Goal: Task Accomplishment & Management: Complete application form

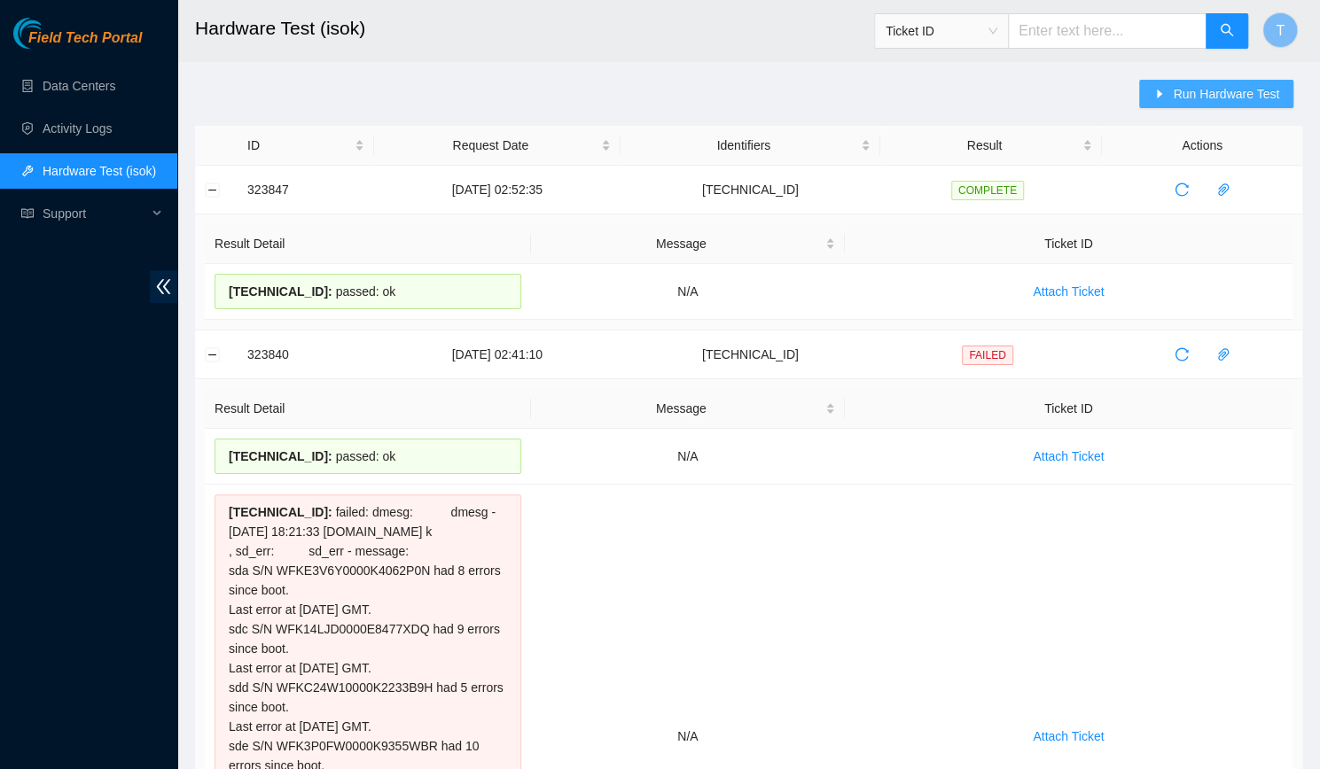
click at [1185, 90] on span "Run Hardware Test" at bounding box center [1226, 93] width 106 height 19
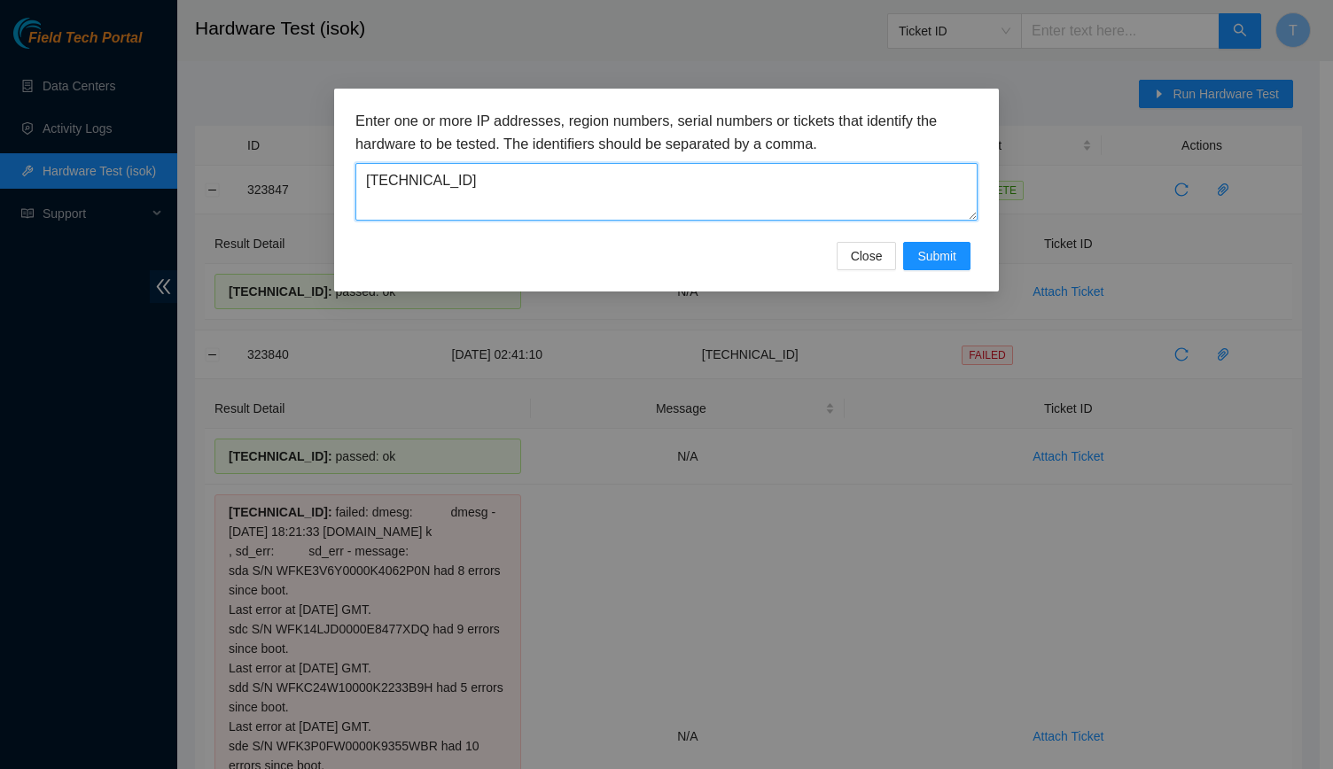
click at [722, 168] on textarea "[TECHNICAL_ID]" at bounding box center [666, 192] width 622 height 58
paste textarea "69"
type textarea "[TECHNICAL_ID]"
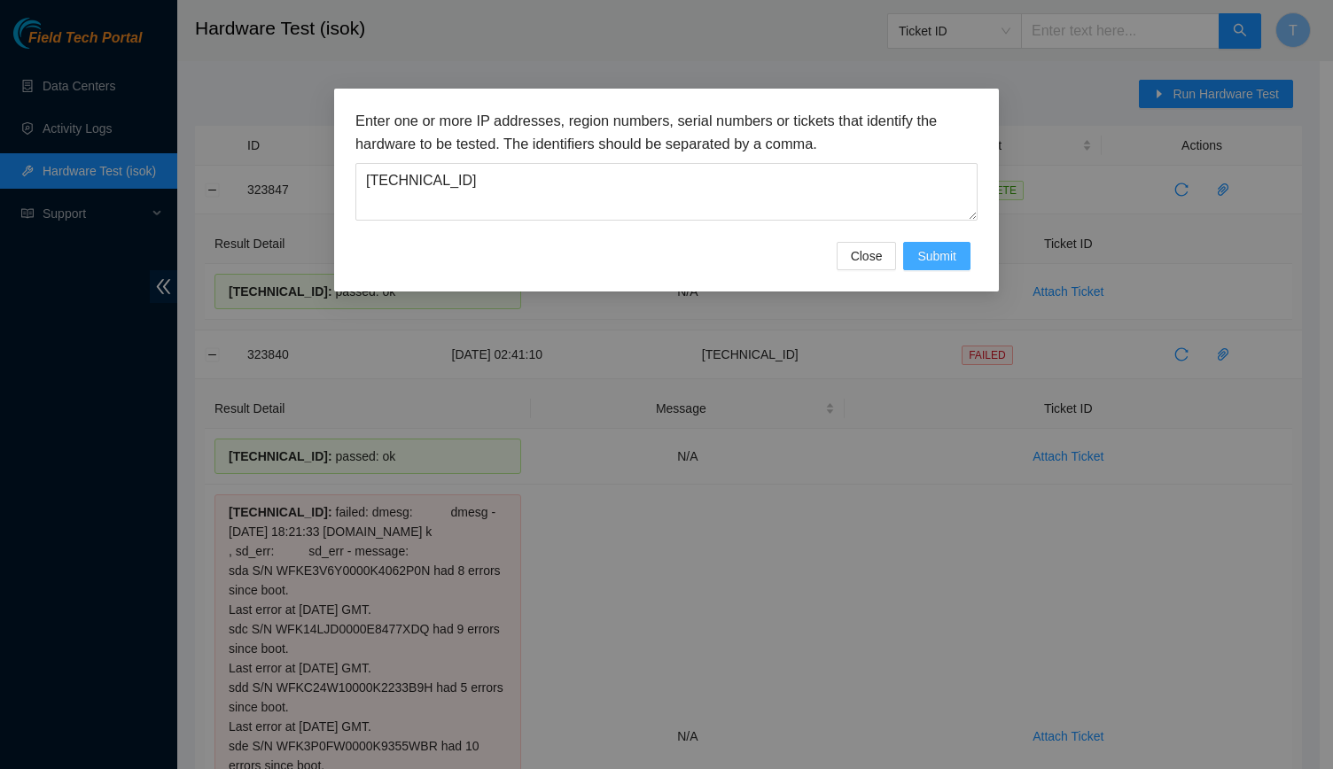
click at [949, 253] on span "Submit" at bounding box center [936, 255] width 39 height 19
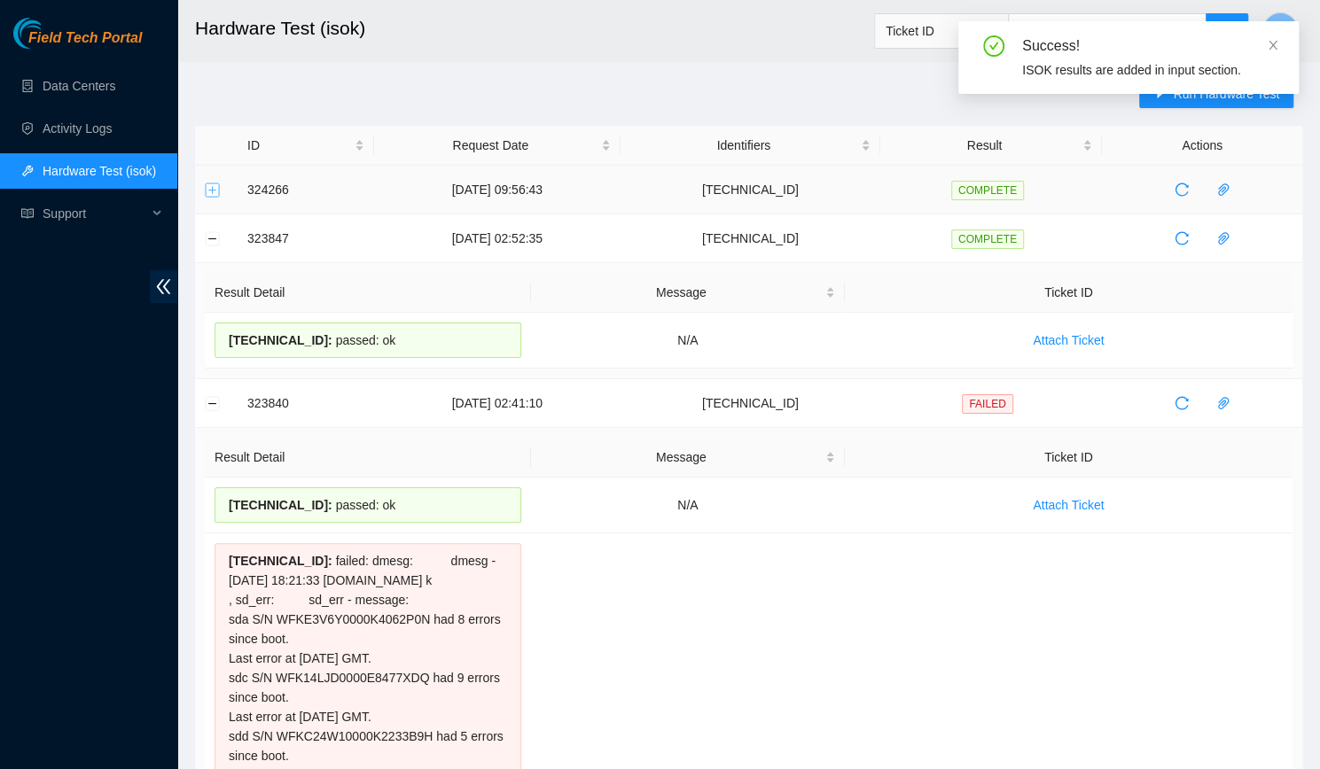
click at [209, 190] on button "Expand row" at bounding box center [213, 190] width 14 height 14
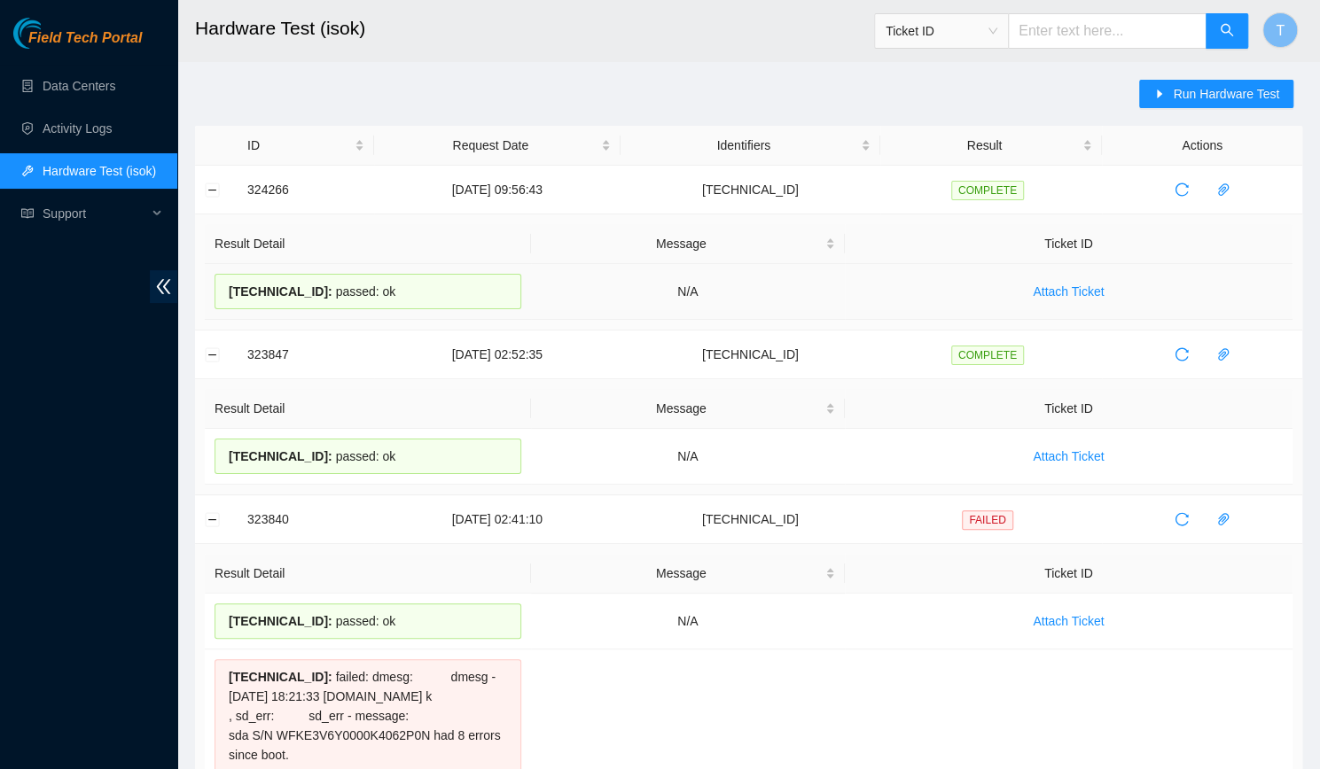
drag, startPoint x: 395, startPoint y: 295, endPoint x: 210, endPoint y: 293, distance: 185.2
click at [210, 293] on td "[TECHNICAL_ID] : passed: ok" at bounding box center [368, 292] width 326 height 56
copy div "[TECHNICAL_ID] : passed: ok"
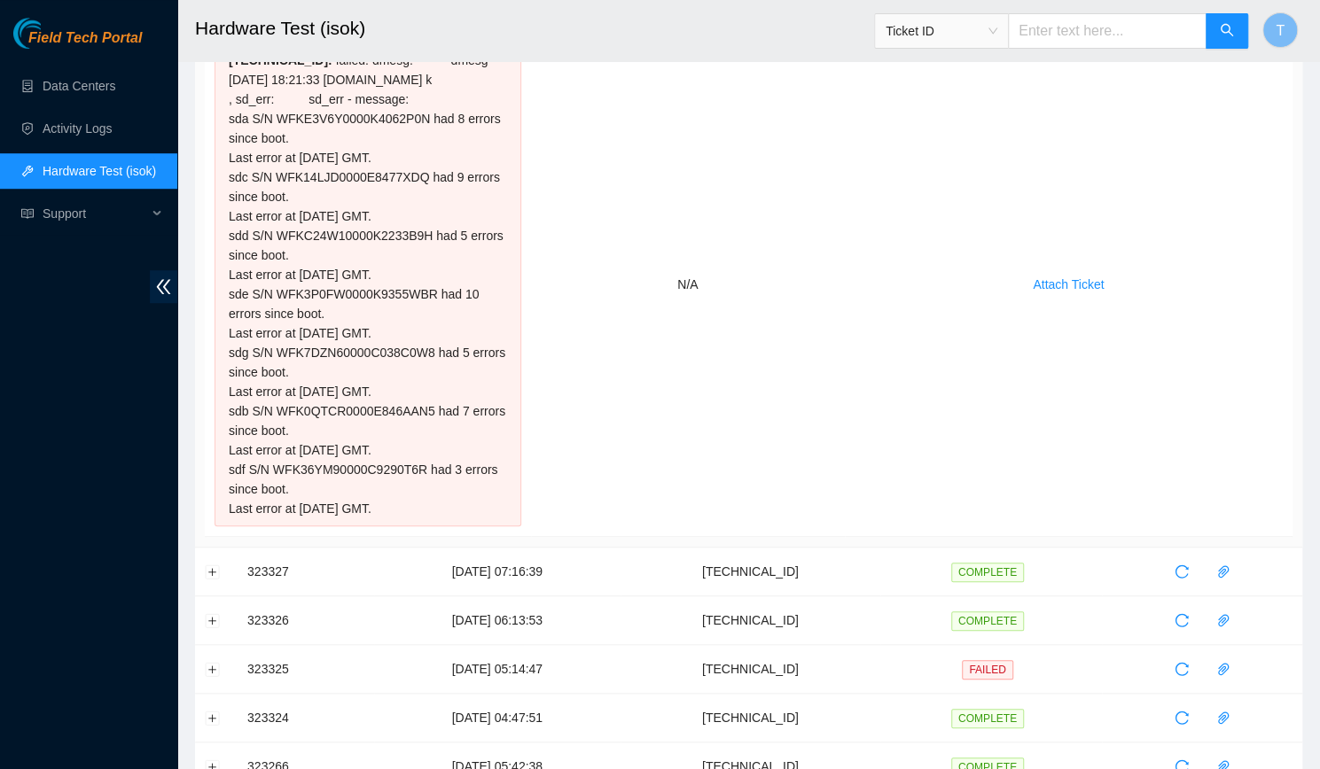
scroll to position [673, 0]
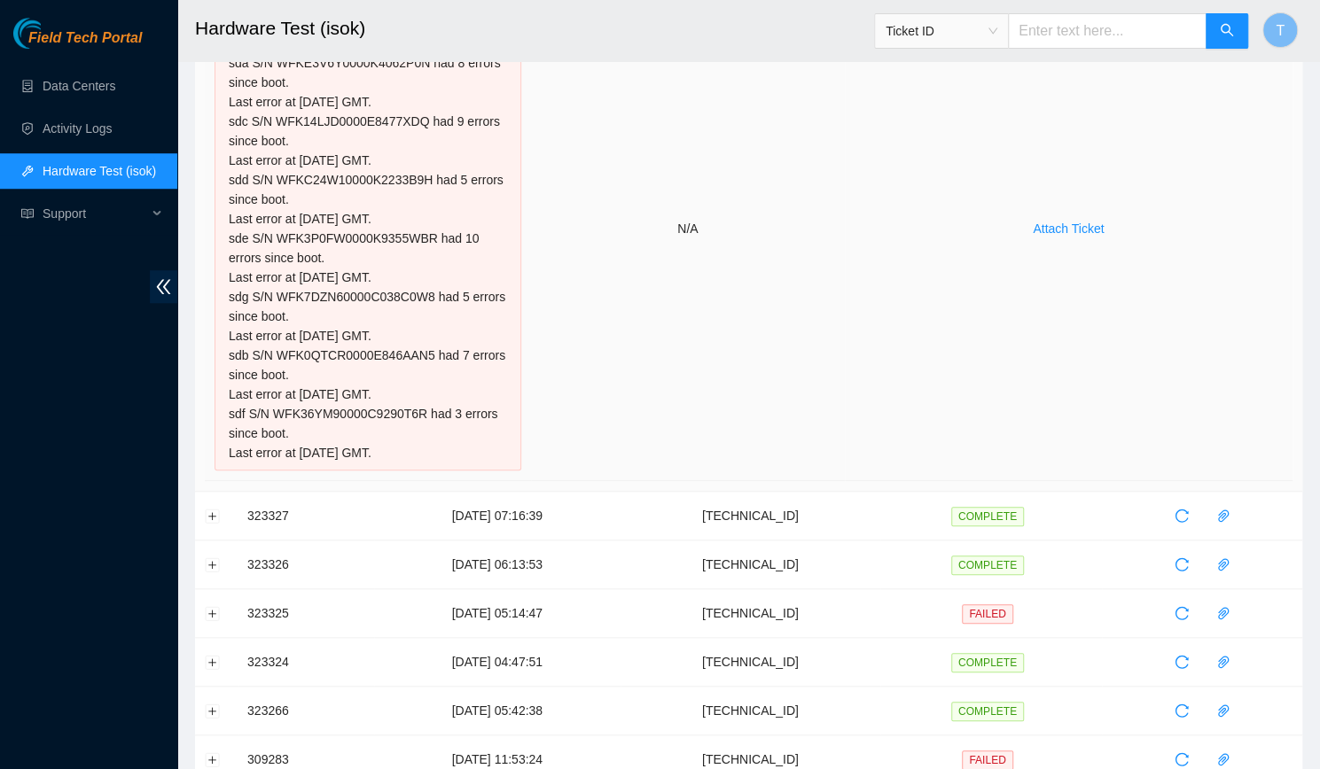
click at [845, 74] on td "Attach Ticket" at bounding box center [1069, 229] width 448 height 504
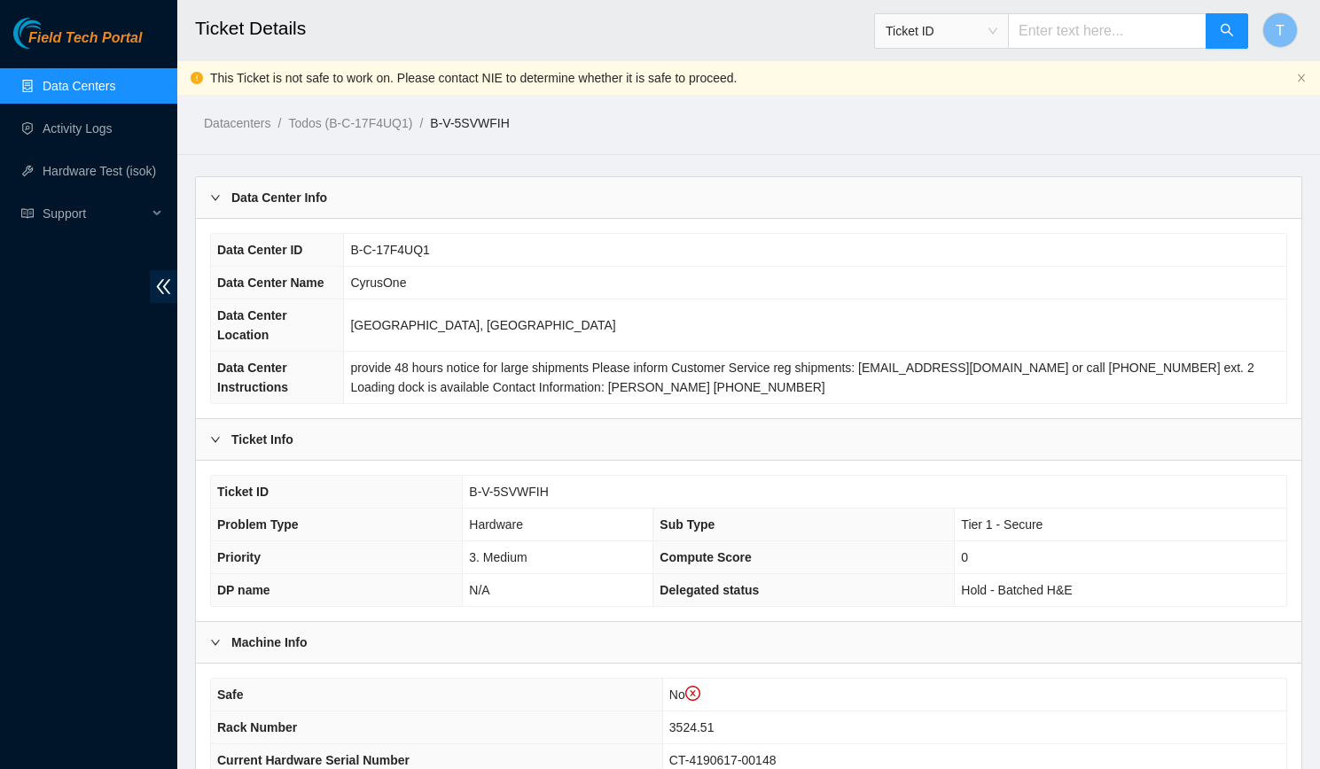
scroll to position [188, 0]
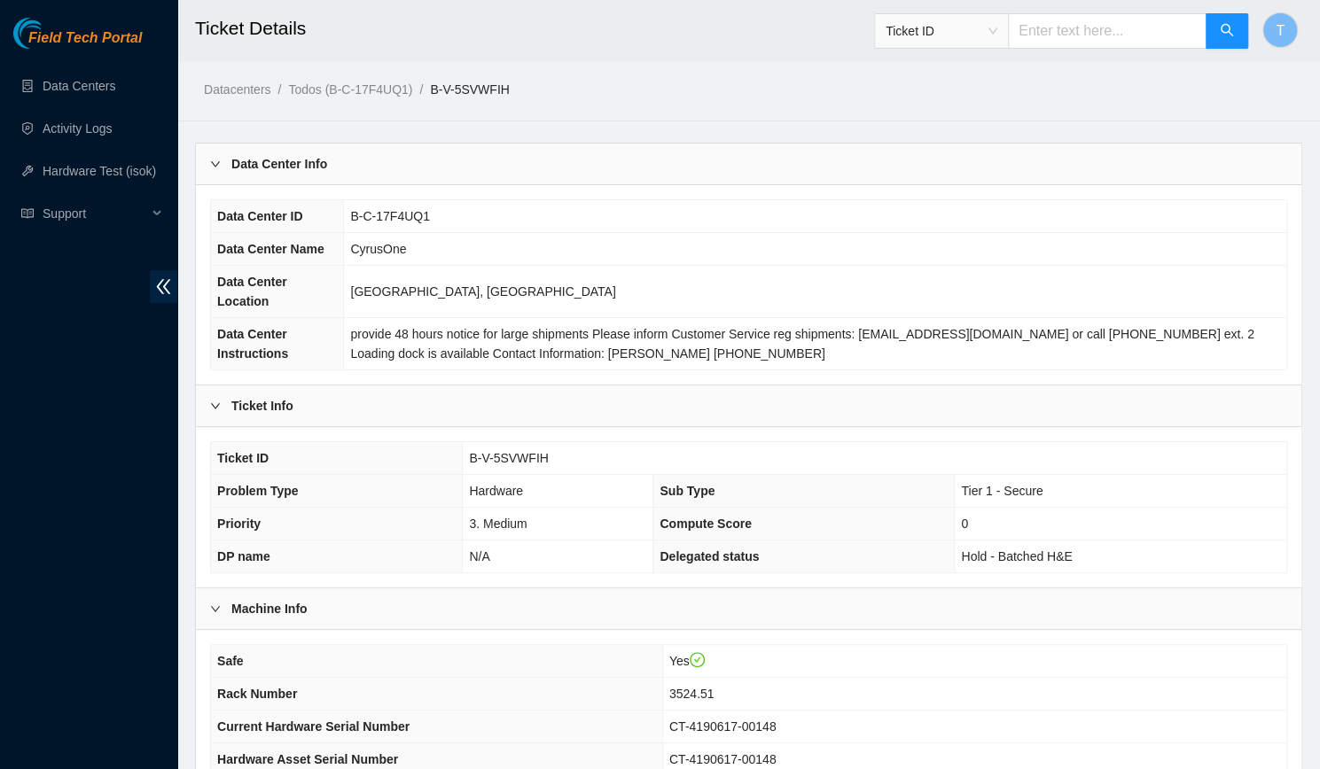
click at [1226, 511] on td "0" at bounding box center [1120, 524] width 331 height 33
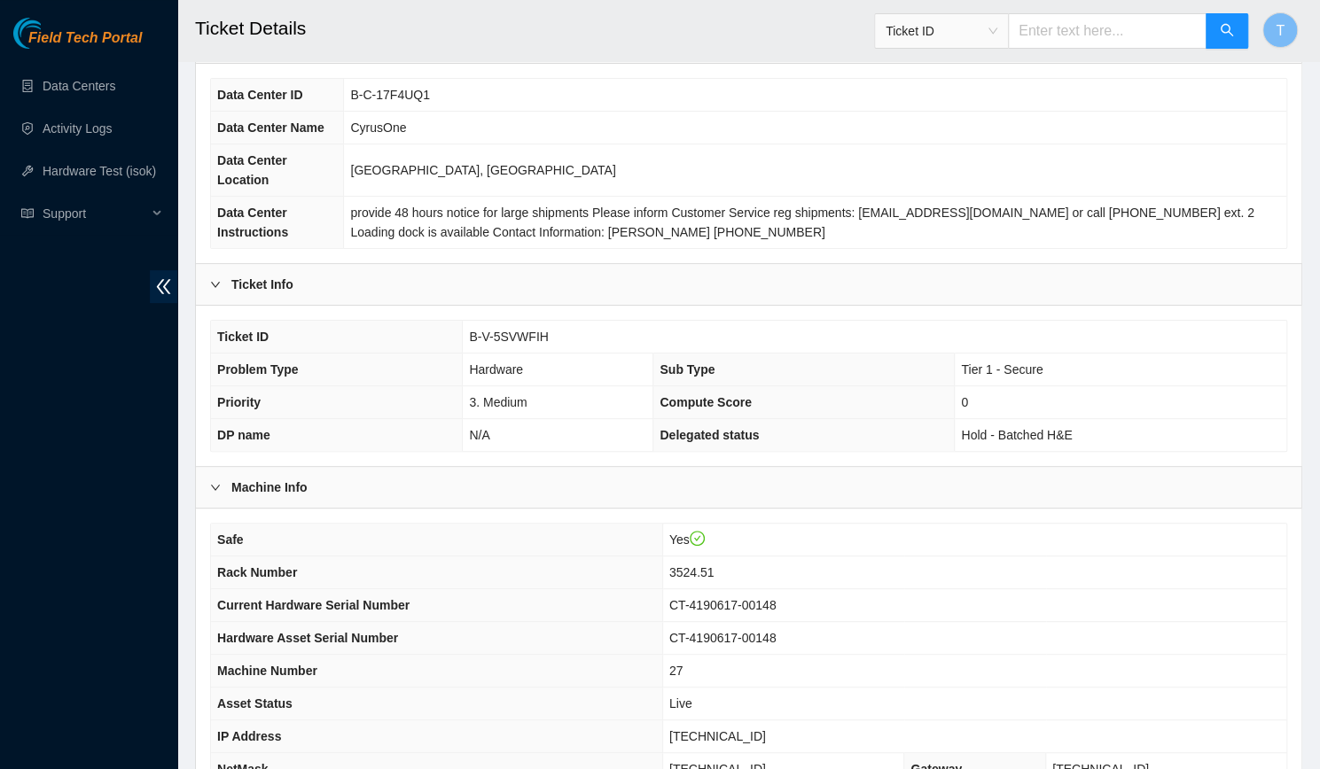
scroll to position [122, 0]
click at [548, 320] on td "B-V-5SVWFIH" at bounding box center [874, 336] width 823 height 33
click at [510, 329] on span "B-V-5SVWFIH" at bounding box center [508, 336] width 79 height 14
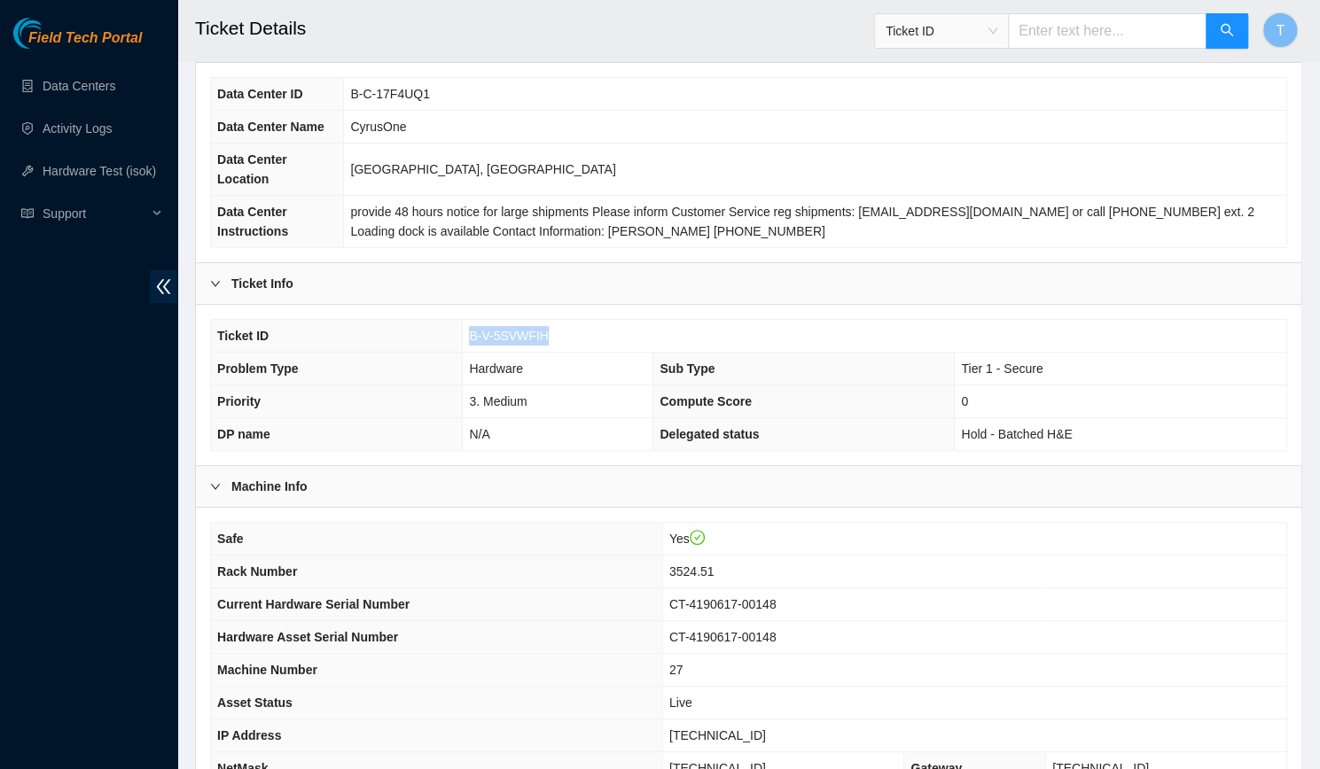
click at [510, 329] on span "B-V-5SVWFIH" at bounding box center [508, 336] width 79 height 14
copy span "B-V-5SVWFIH"
click at [872, 466] on div "Machine Info" at bounding box center [748, 486] width 1105 height 41
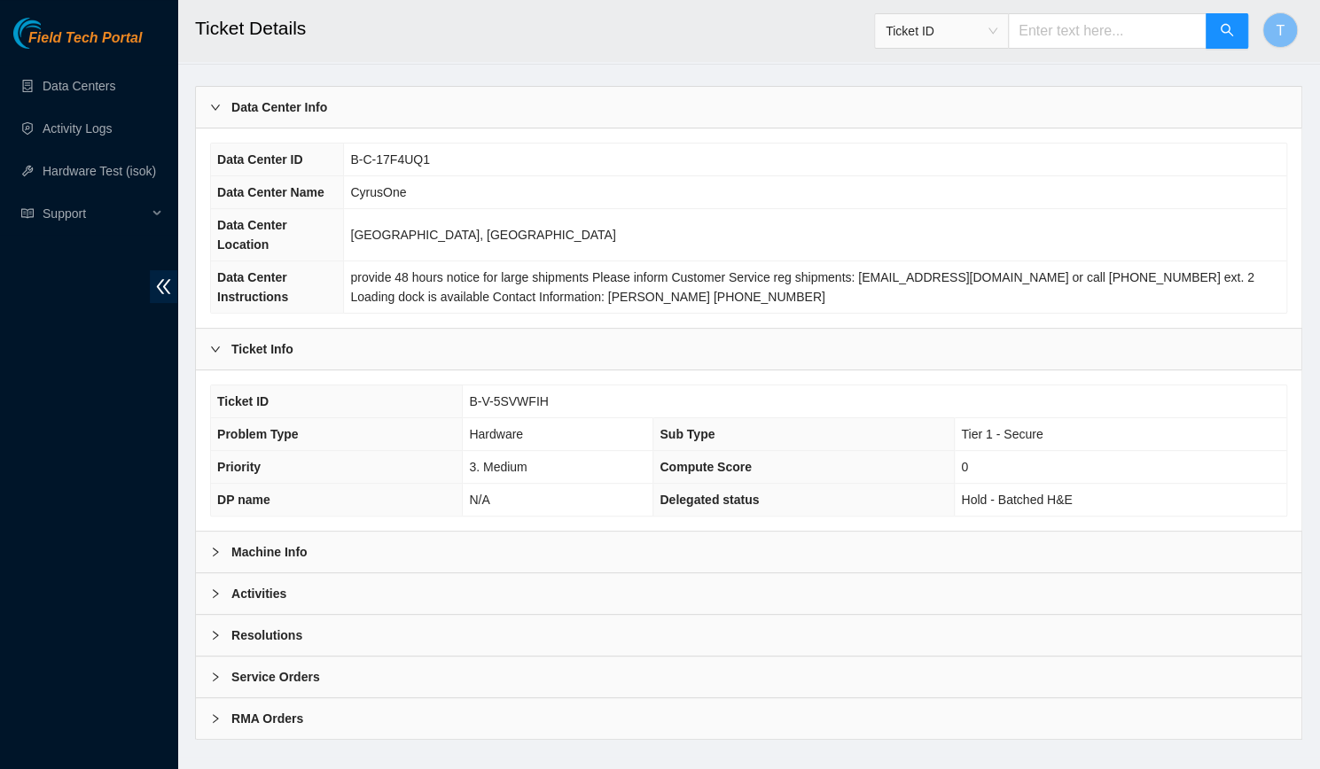
scroll to position [57, 0]
click at [528, 532] on div "Machine Info" at bounding box center [748, 552] width 1105 height 41
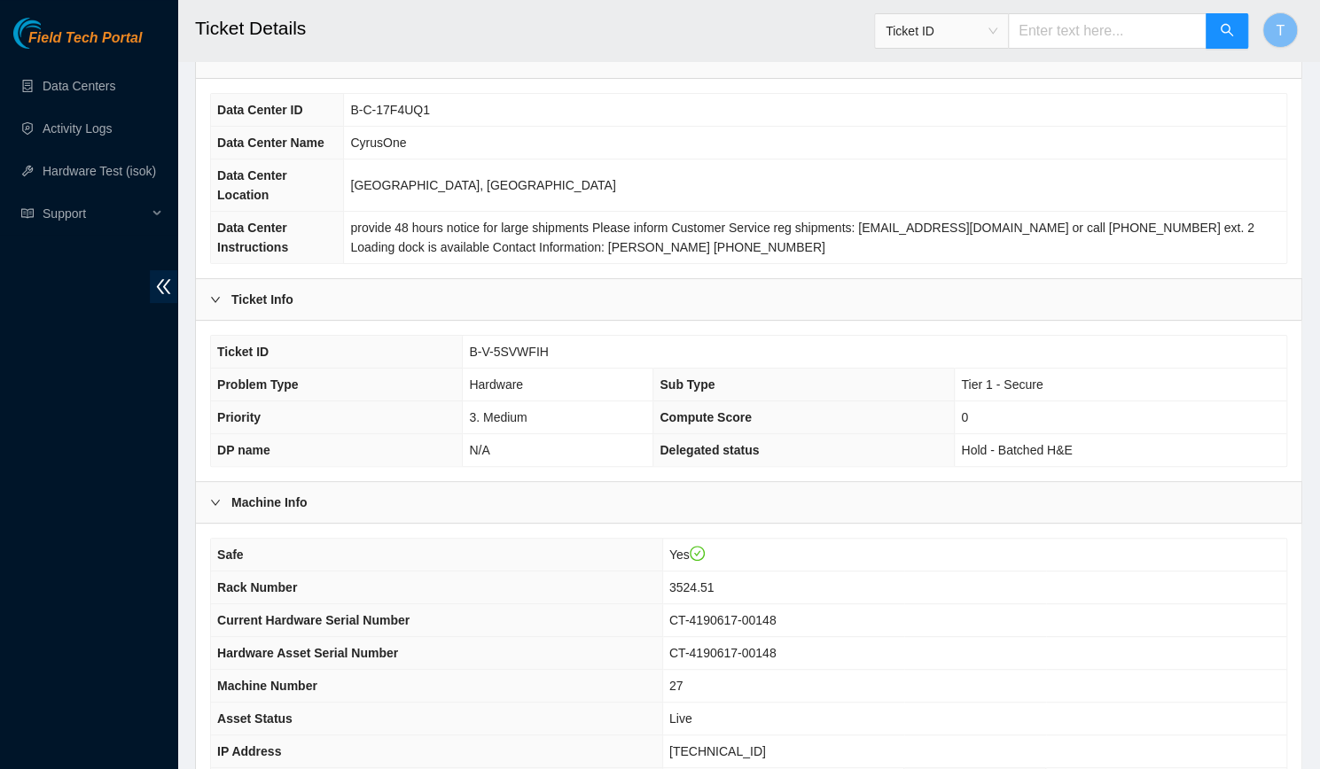
scroll to position [321, 0]
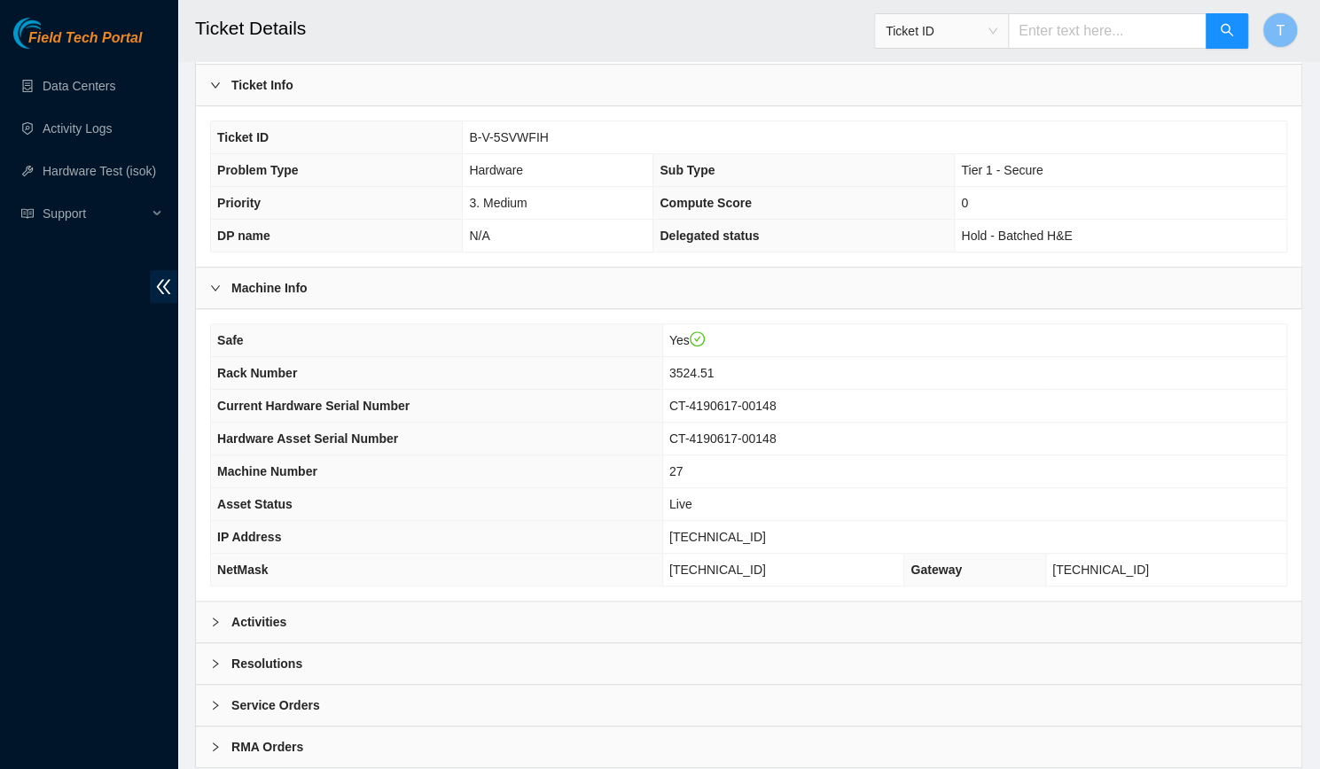
click at [518, 602] on div "Activities" at bounding box center [748, 622] width 1105 height 41
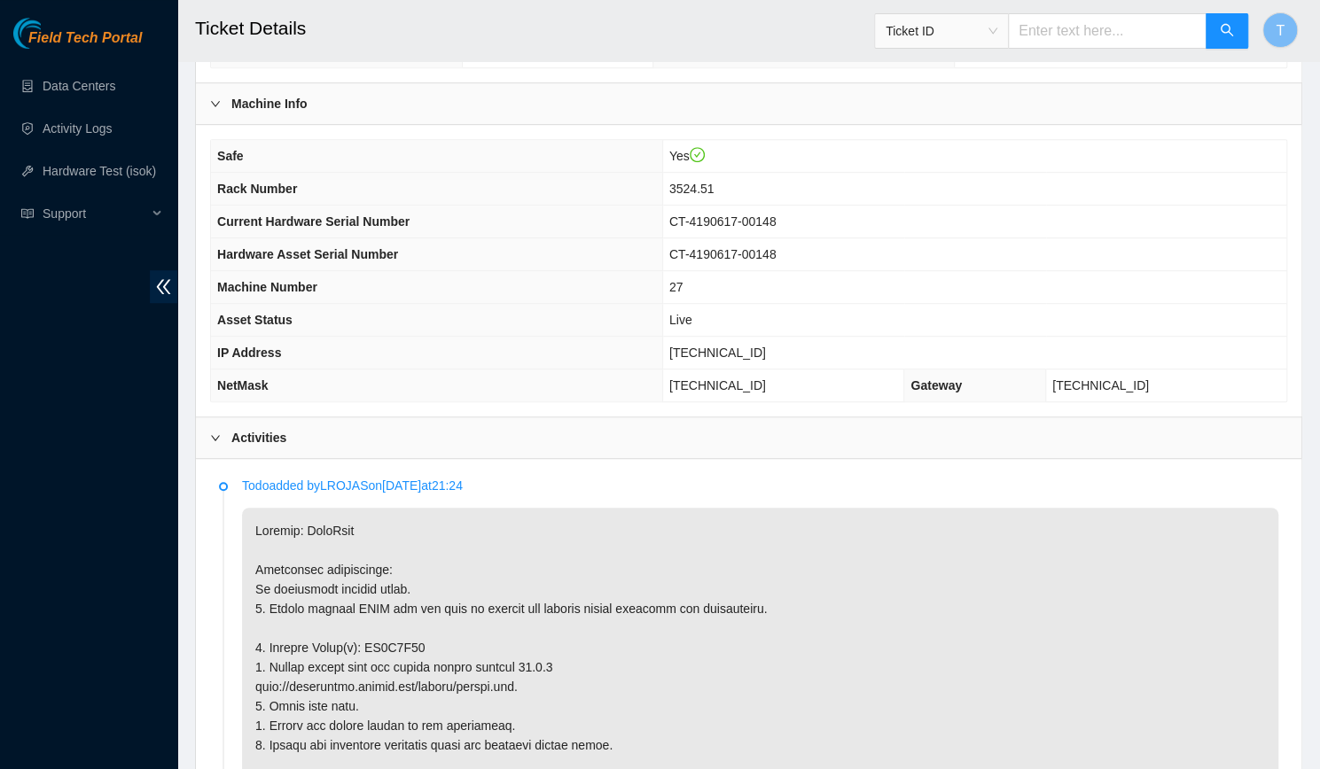
scroll to position [507, 0]
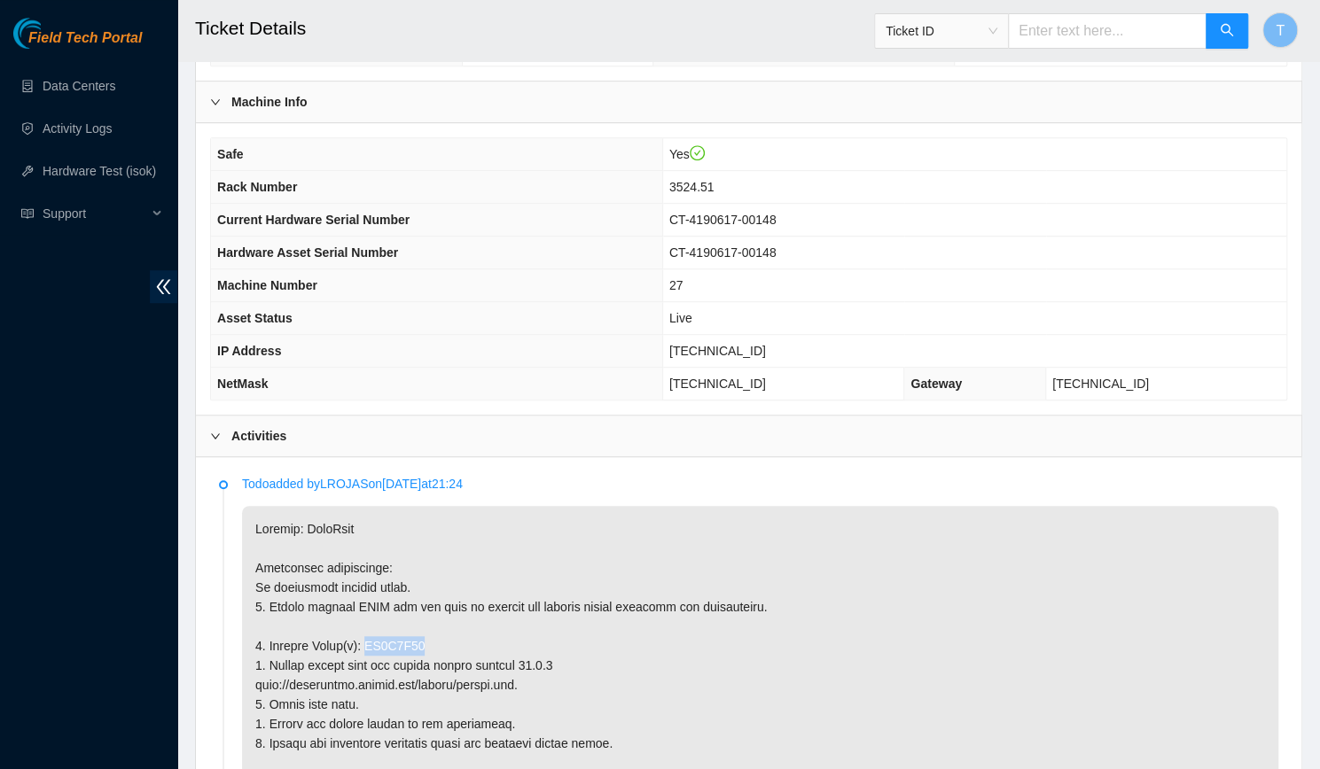
copy p "ZC1A8V69"
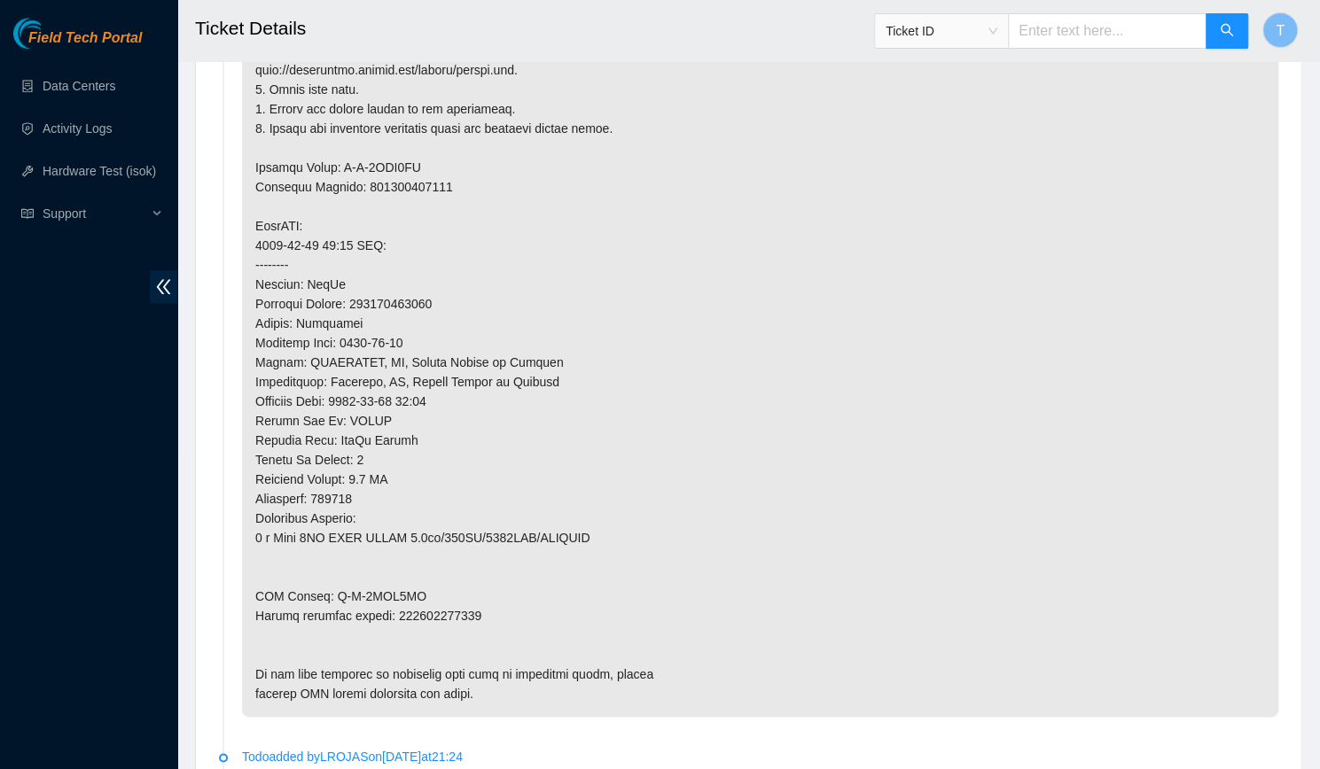
scroll to position [1133, 0]
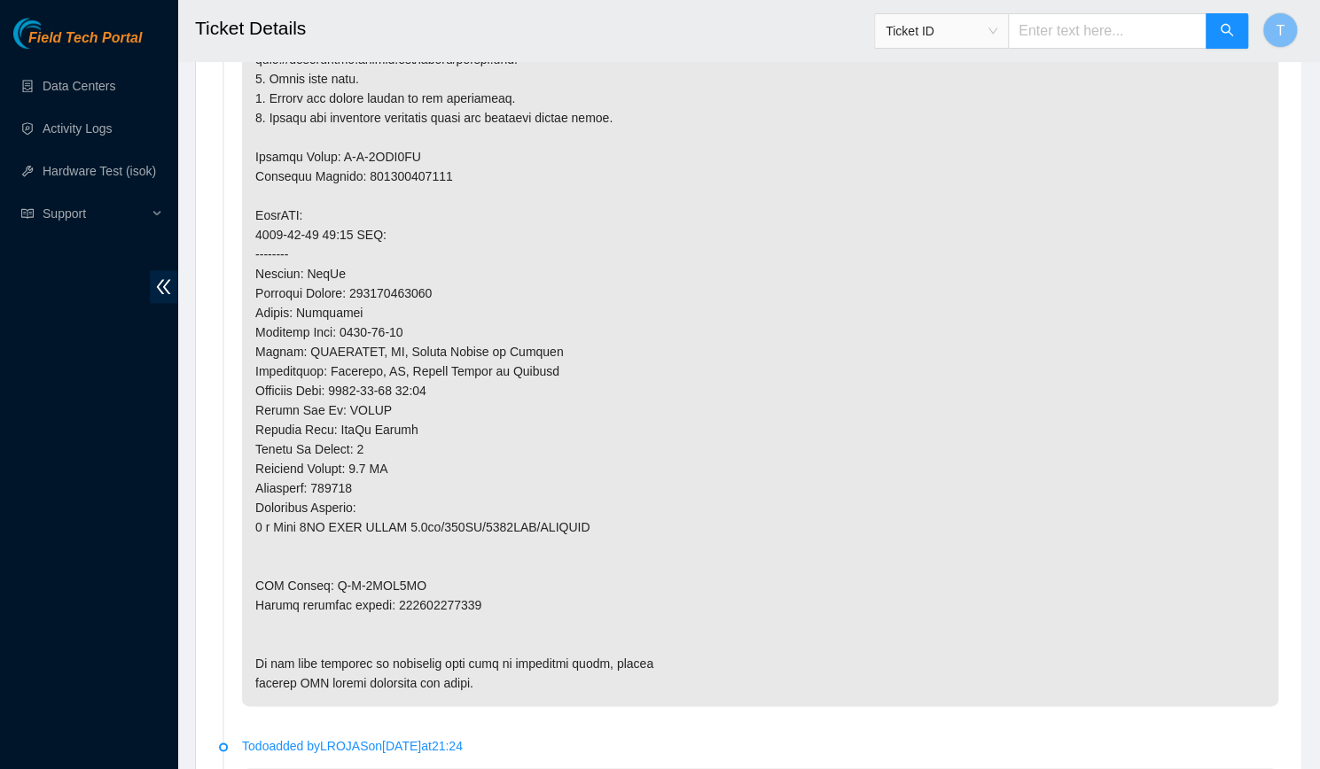
click at [437, 581] on p at bounding box center [760, 293] width 1036 height 826
copy p "425421605745"
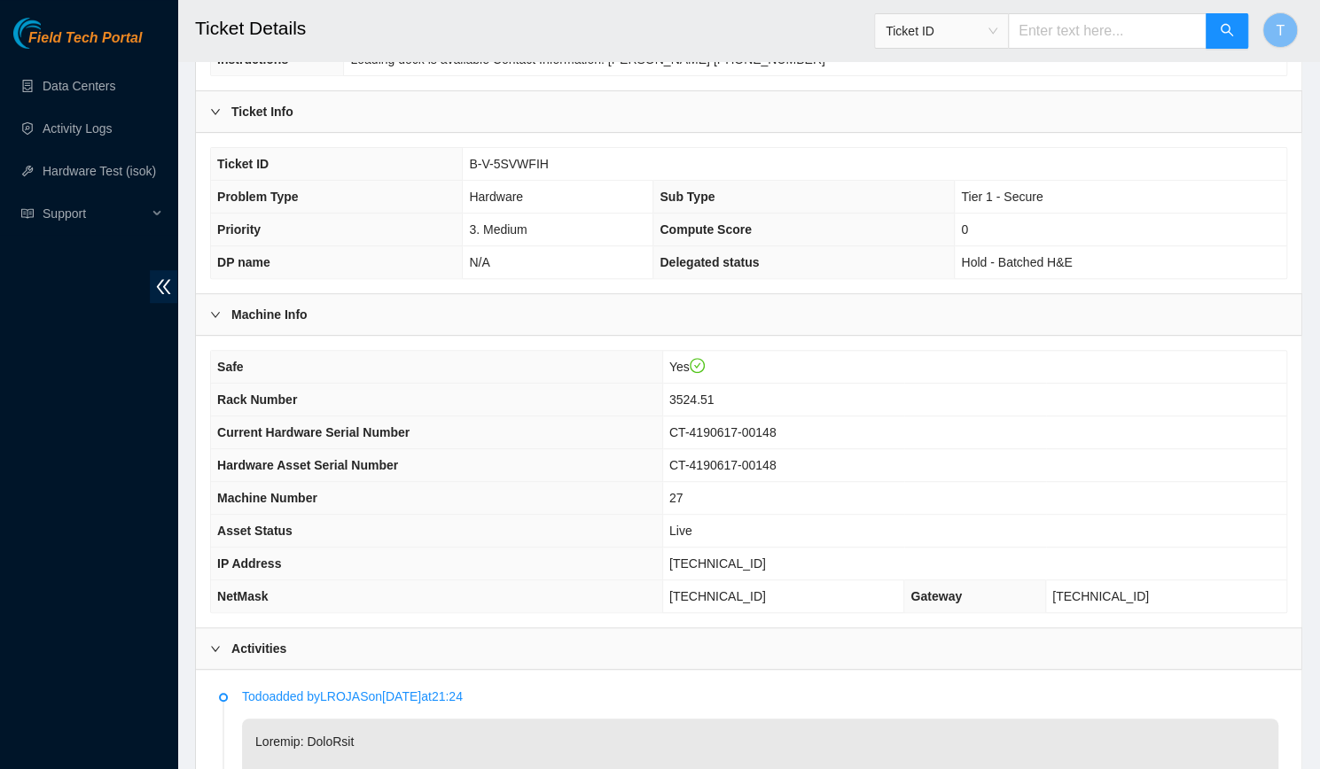
scroll to position [294, 0]
click at [794, 518] on td "Live" at bounding box center [974, 531] width 624 height 33
click at [766, 557] on span "23.32.16.207" at bounding box center [717, 564] width 97 height 14
copy span "23.32.16.207"
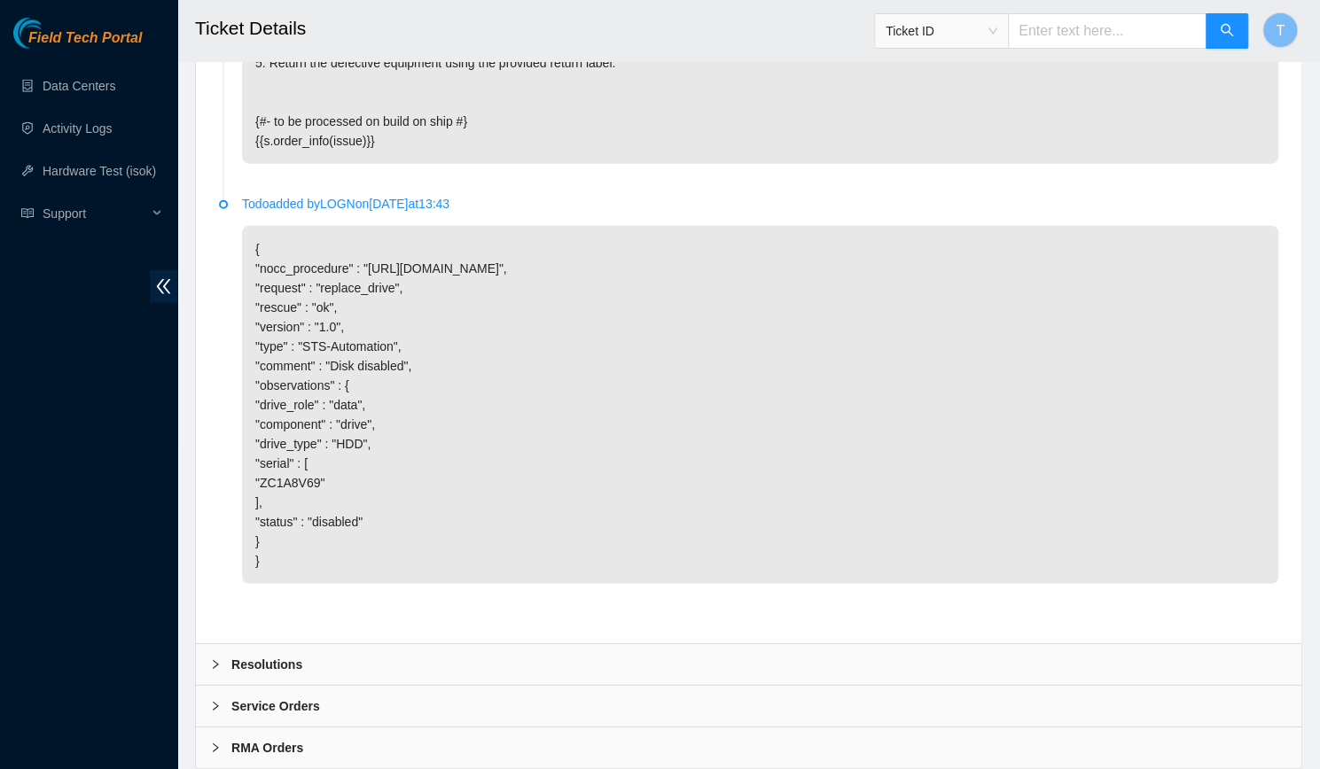
scroll to position [2873, 0]
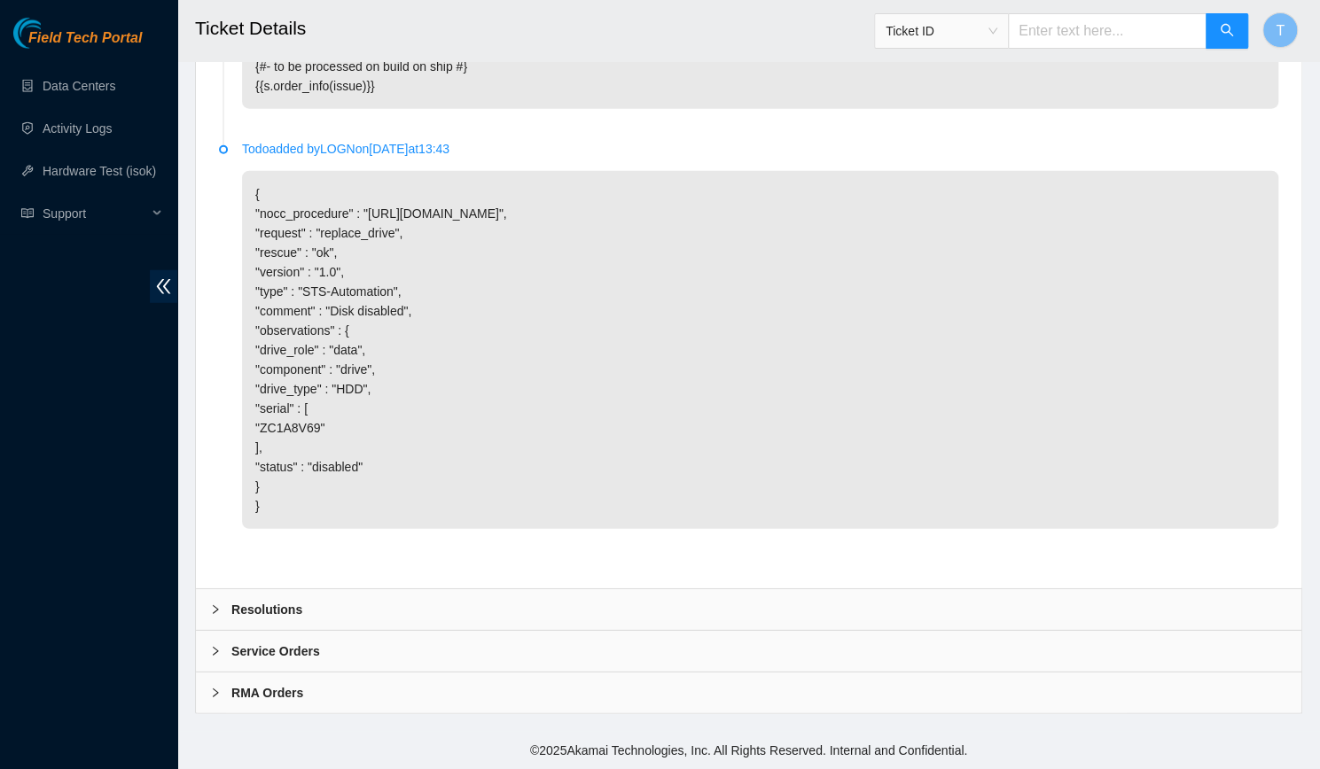
click at [301, 602] on div "Resolutions" at bounding box center [748, 609] width 1105 height 41
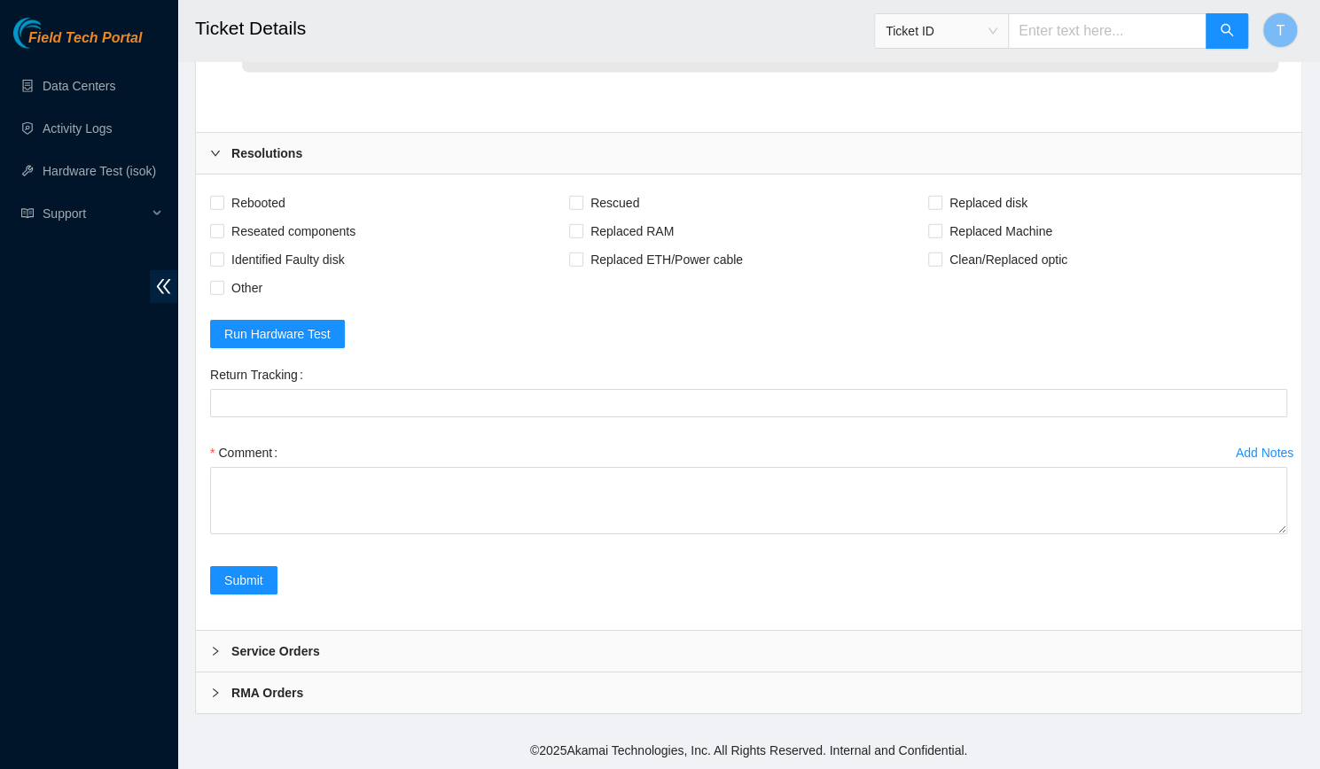
scroll to position [3177, 0]
click at [266, 217] on span "Rebooted" at bounding box center [258, 203] width 68 height 28
click at [222, 208] on input "Rebooted" at bounding box center [216, 202] width 12 height 12
checkbox input "true"
click at [619, 217] on span "Rescued" at bounding box center [614, 203] width 63 height 28
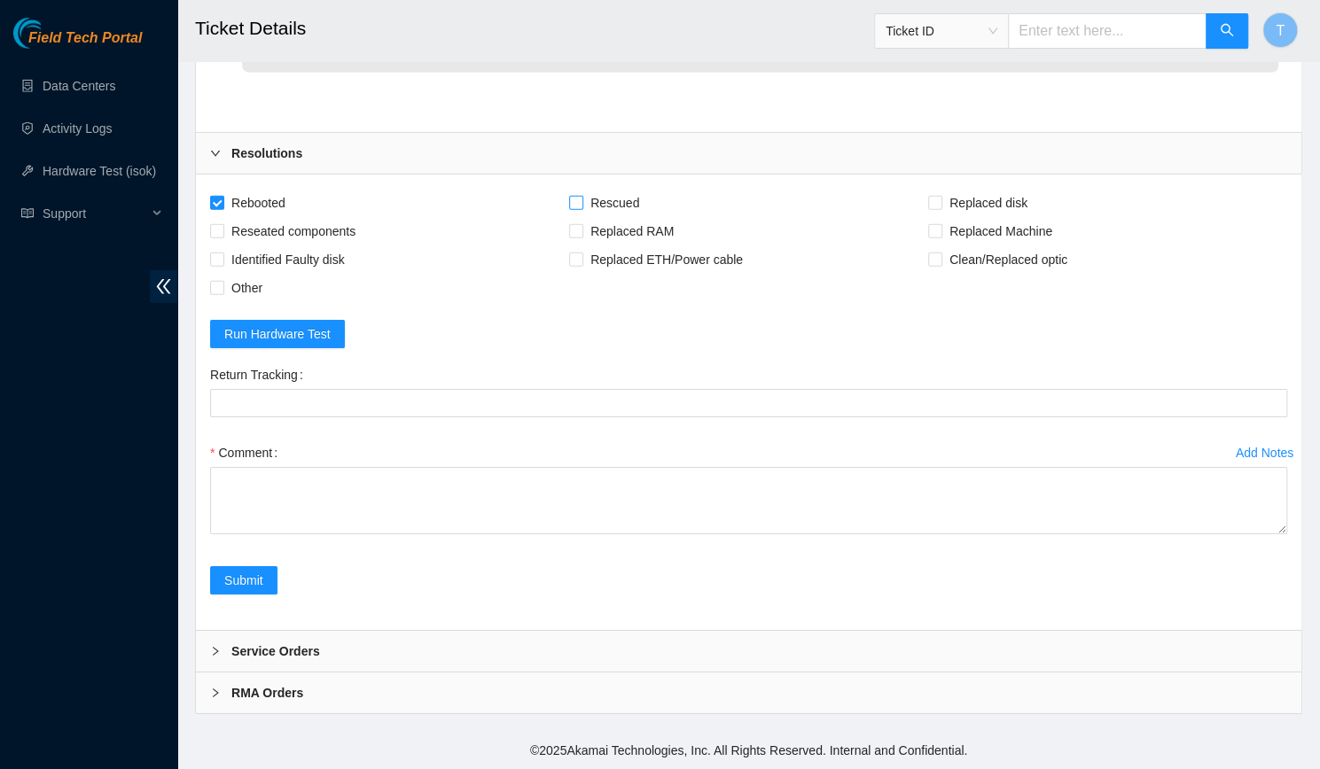
click at [581, 208] on input "Rescued" at bounding box center [575, 202] width 12 height 12
checkbox input "true"
click at [980, 217] on span "Replaced disk" at bounding box center [988, 203] width 92 height 28
click at [940, 208] on input "Replaced disk" at bounding box center [934, 202] width 12 height 12
checkbox input "true"
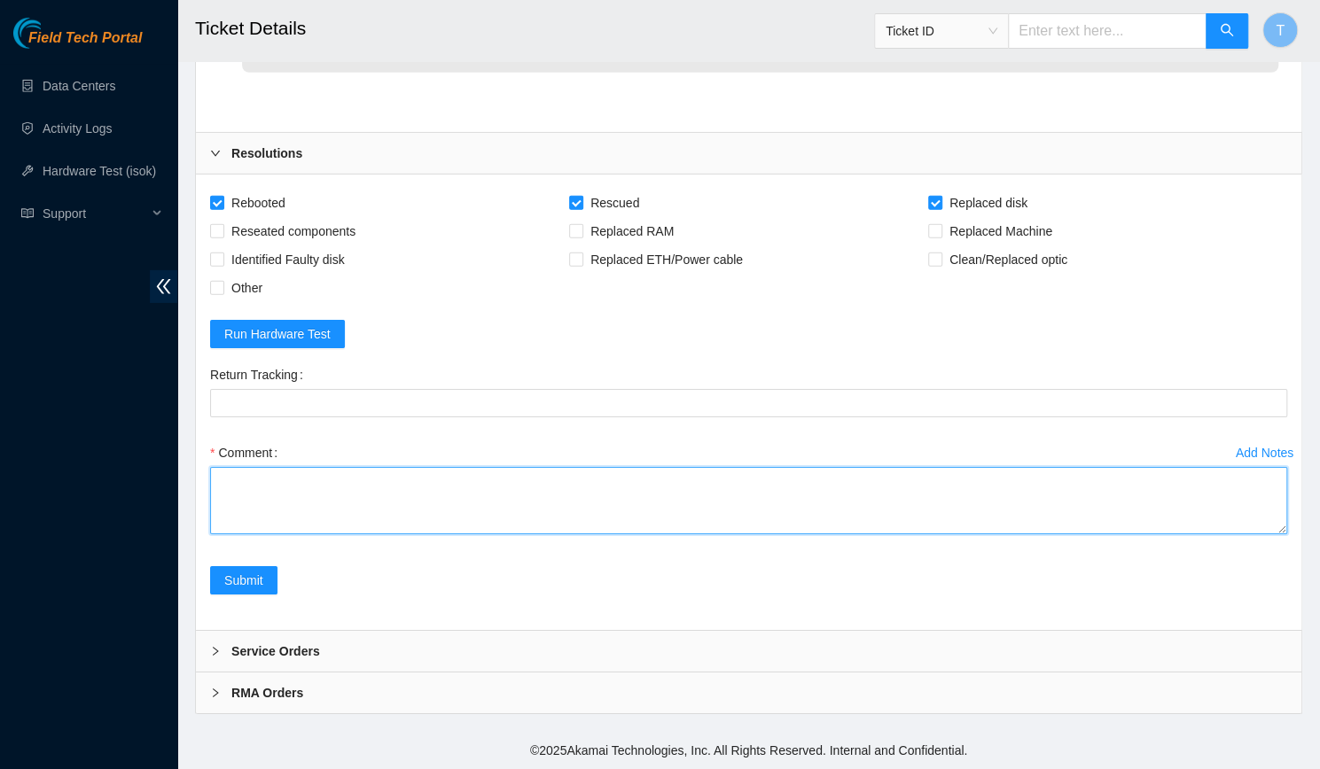
click at [554, 534] on textarea "Comment" at bounding box center [748, 500] width 1077 height 67
paste textarea "-Verified rack and machine SN -Identified faulty disk -Replaced old disk with n…"
drag, startPoint x: 503, startPoint y: 678, endPoint x: 359, endPoint y: 680, distance: 144.5
click at [359, 534] on textarea "-Verified rack and machine SN -Identified faulty disk -Replaced old disk with n…" at bounding box center [748, 500] width 1077 height 67
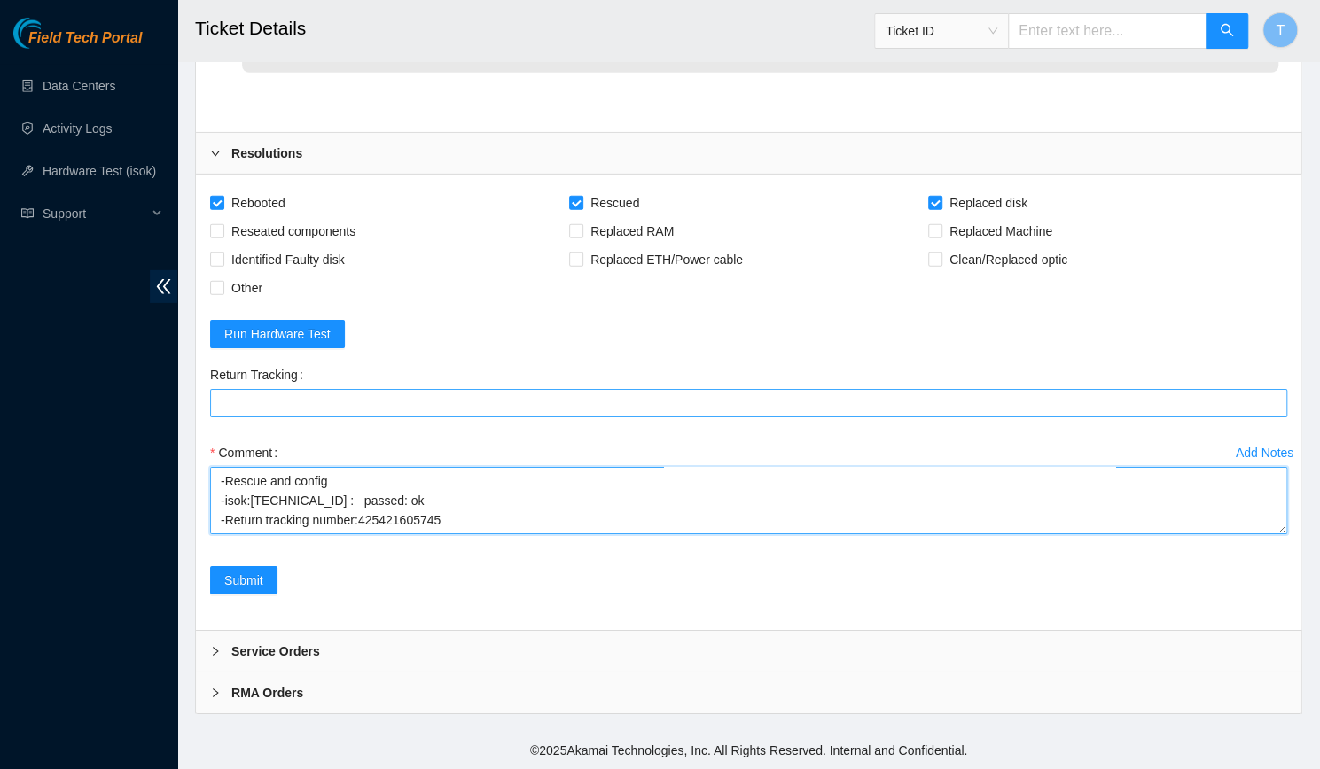
type textarea "-Verified rack and machine SN -Identified faulty disk -Replaced old disk with n…"
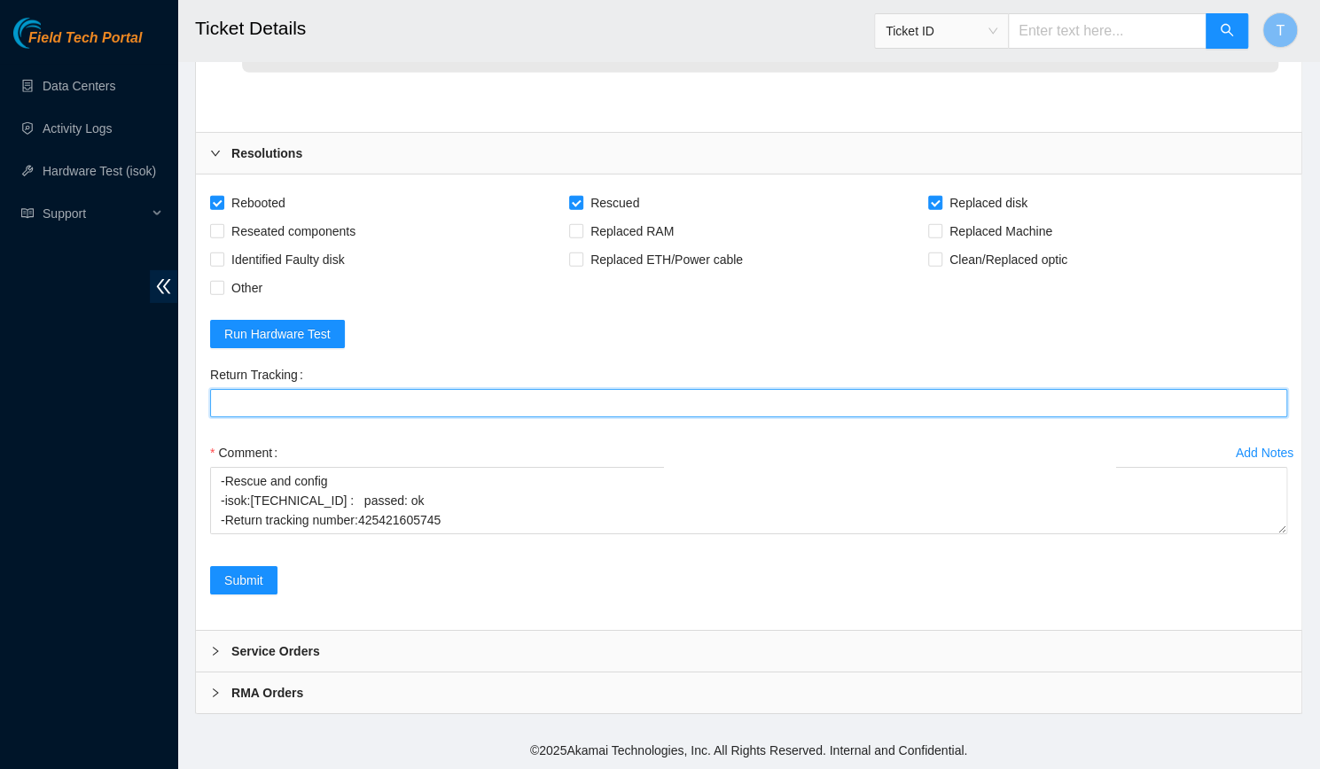
click at [432, 417] on Tracking "Return Tracking" at bounding box center [748, 403] width 1077 height 28
paste Tracking "425421605745"
type Tracking "425421605745"
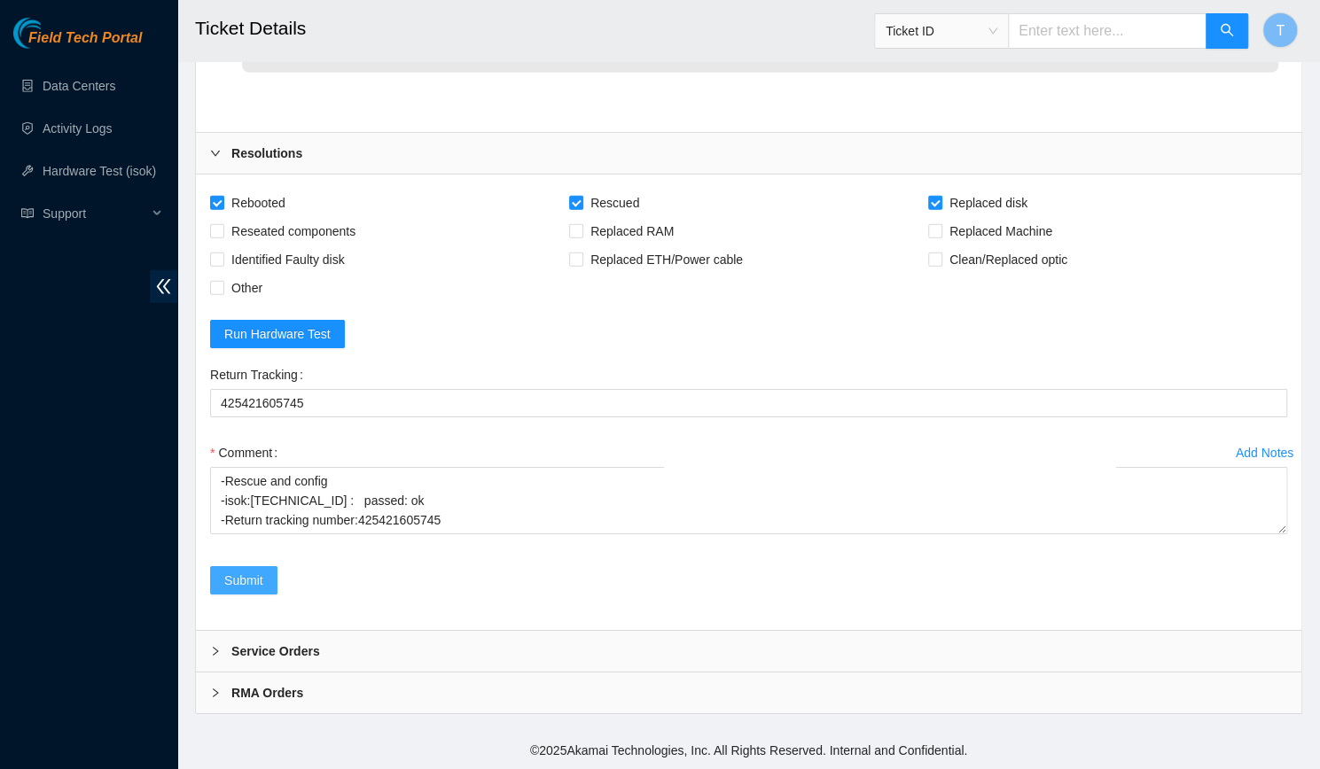
click at [241, 590] on span "Submit" at bounding box center [243, 580] width 39 height 19
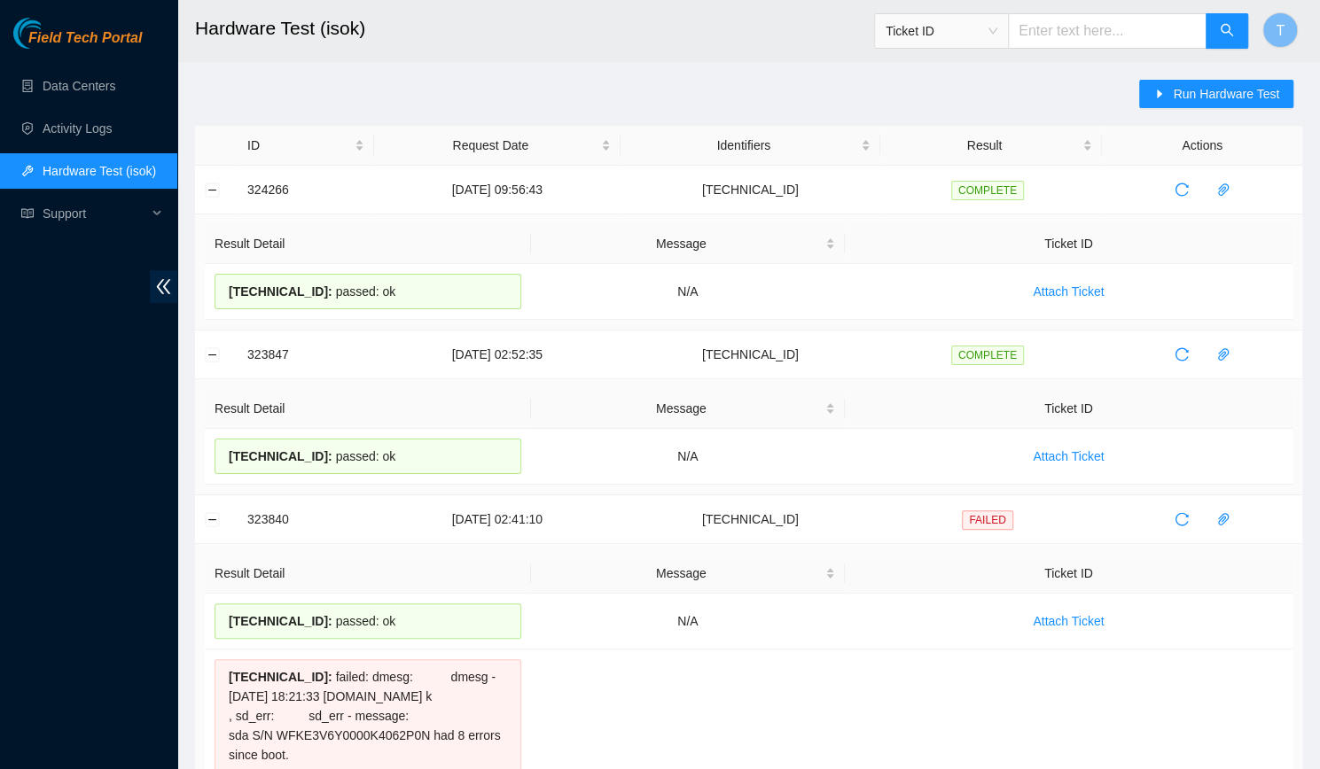
click at [1192, 82] on button "Run Hardware Test" at bounding box center [1216, 94] width 154 height 28
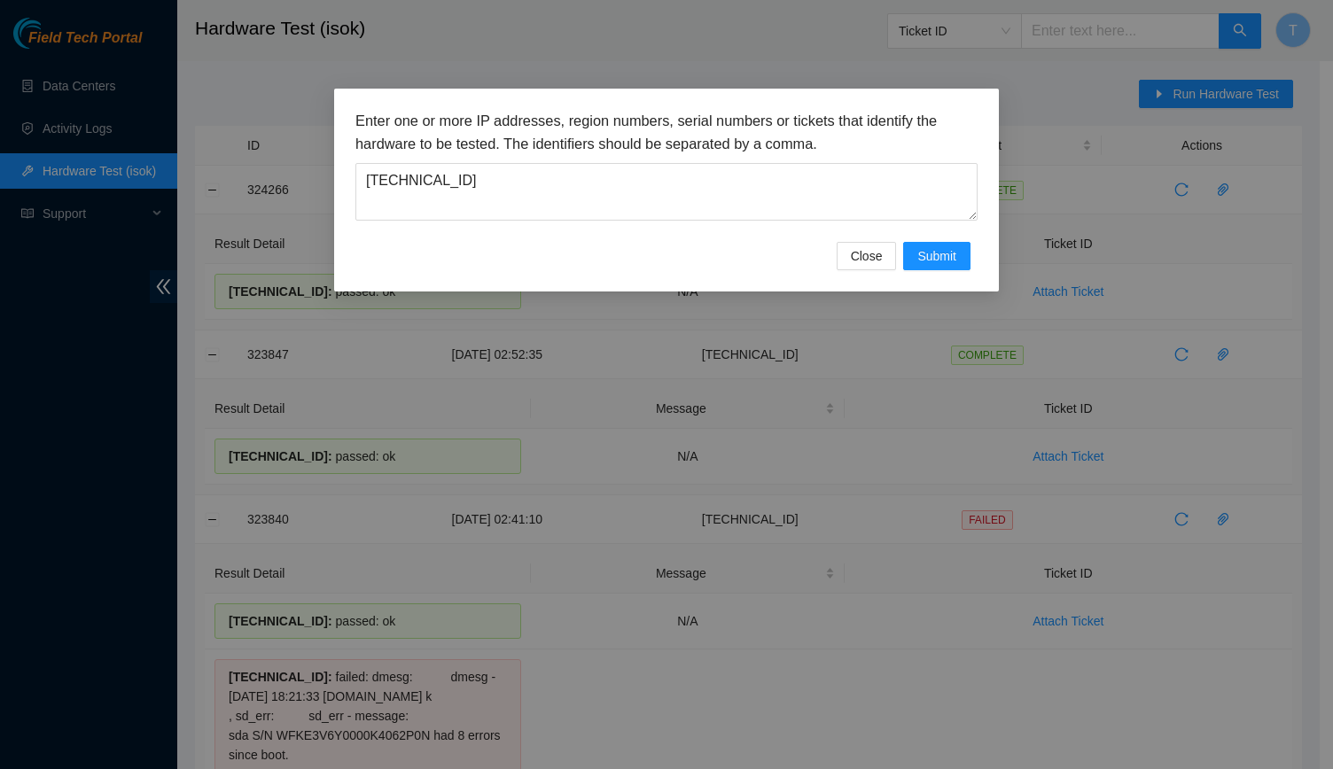
click at [696, 161] on div "Enter one or more IP addresses, region numbers, serial numbers or tickets that …" at bounding box center [666, 165] width 622 height 111
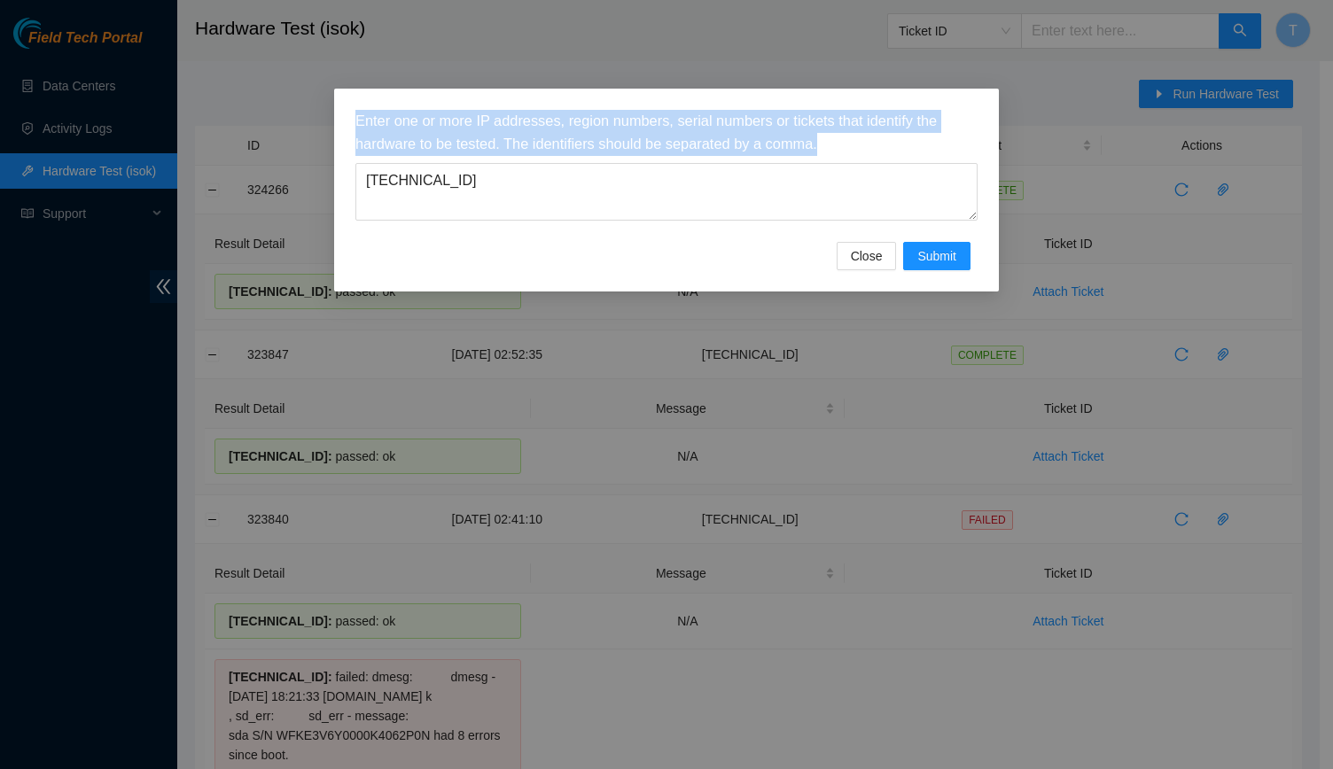
click at [696, 161] on div "Enter one or more IP addresses, region numbers, serial numbers or tickets that …" at bounding box center [666, 165] width 622 height 111
click at [696, 173] on textarea "[TECHNICAL_ID]" at bounding box center [666, 192] width 622 height 58
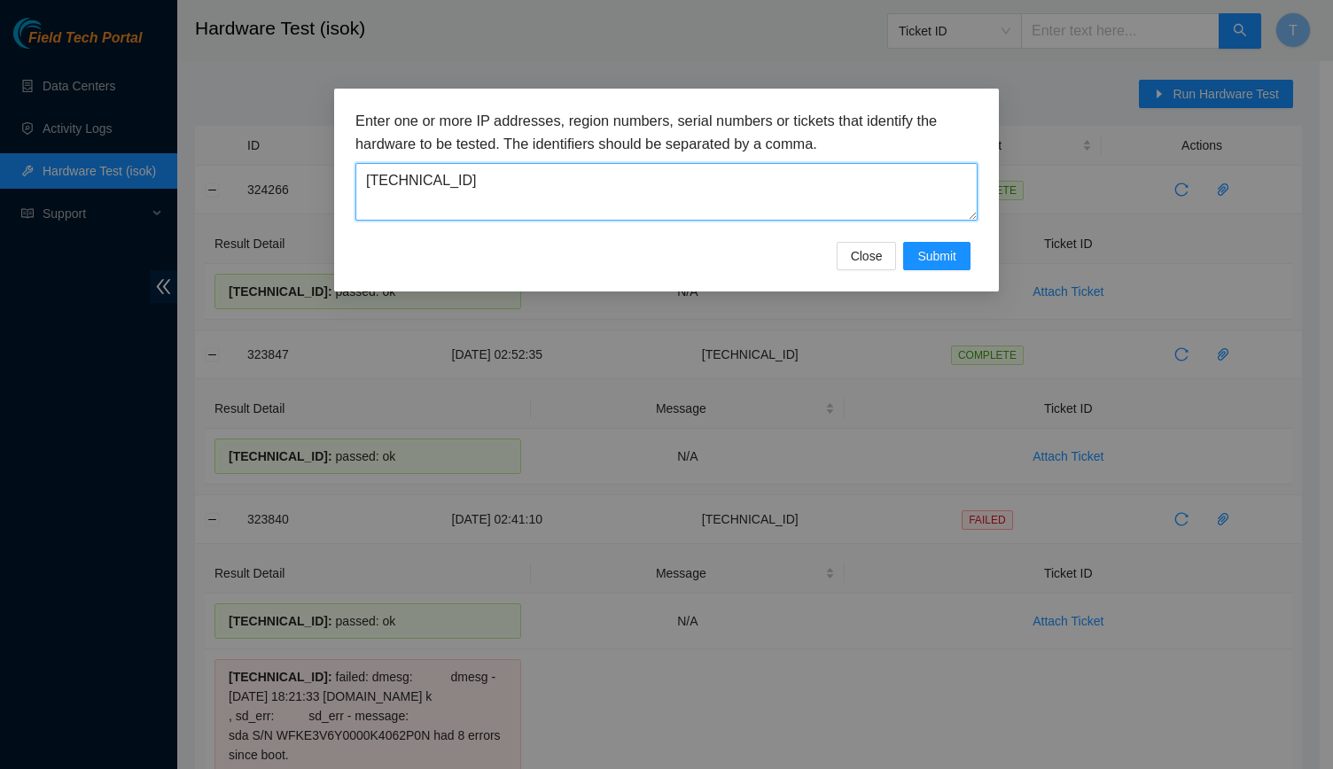
click at [696, 173] on textarea "[TECHNICAL_ID]" at bounding box center [666, 192] width 622 height 58
paste textarea "2.16.207"
type textarea "23.32.16.207"
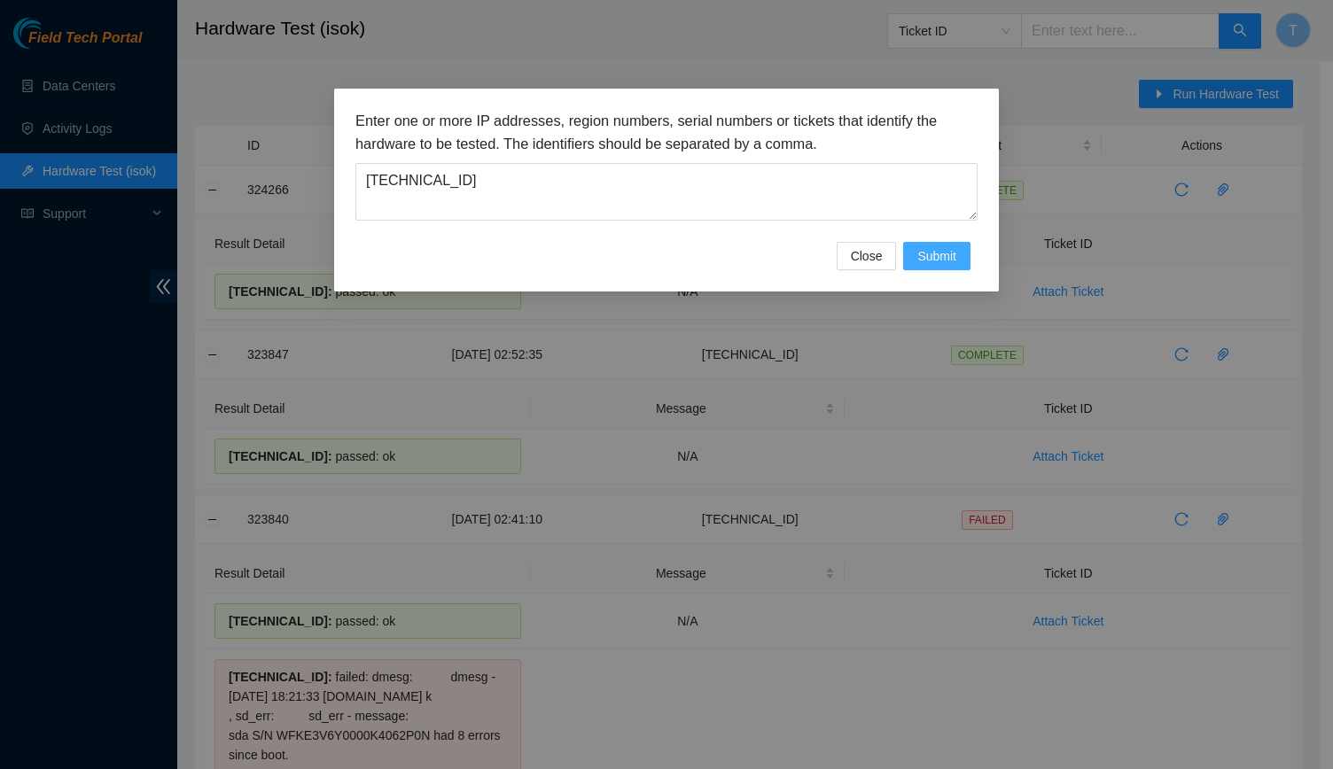
click at [944, 249] on span "Submit" at bounding box center [936, 255] width 39 height 19
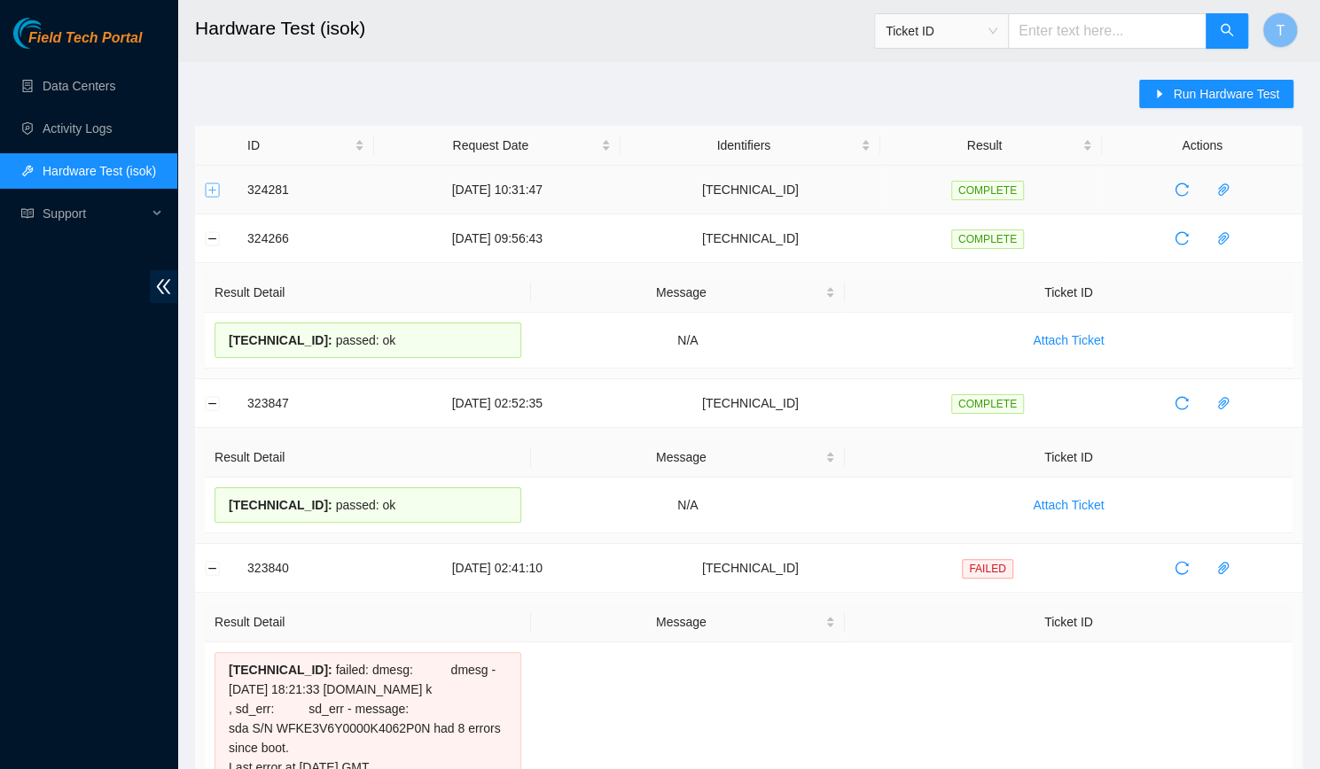
click at [218, 187] on td at bounding box center [216, 190] width 43 height 49
click at [218, 187] on button "Expand row" at bounding box center [213, 190] width 14 height 14
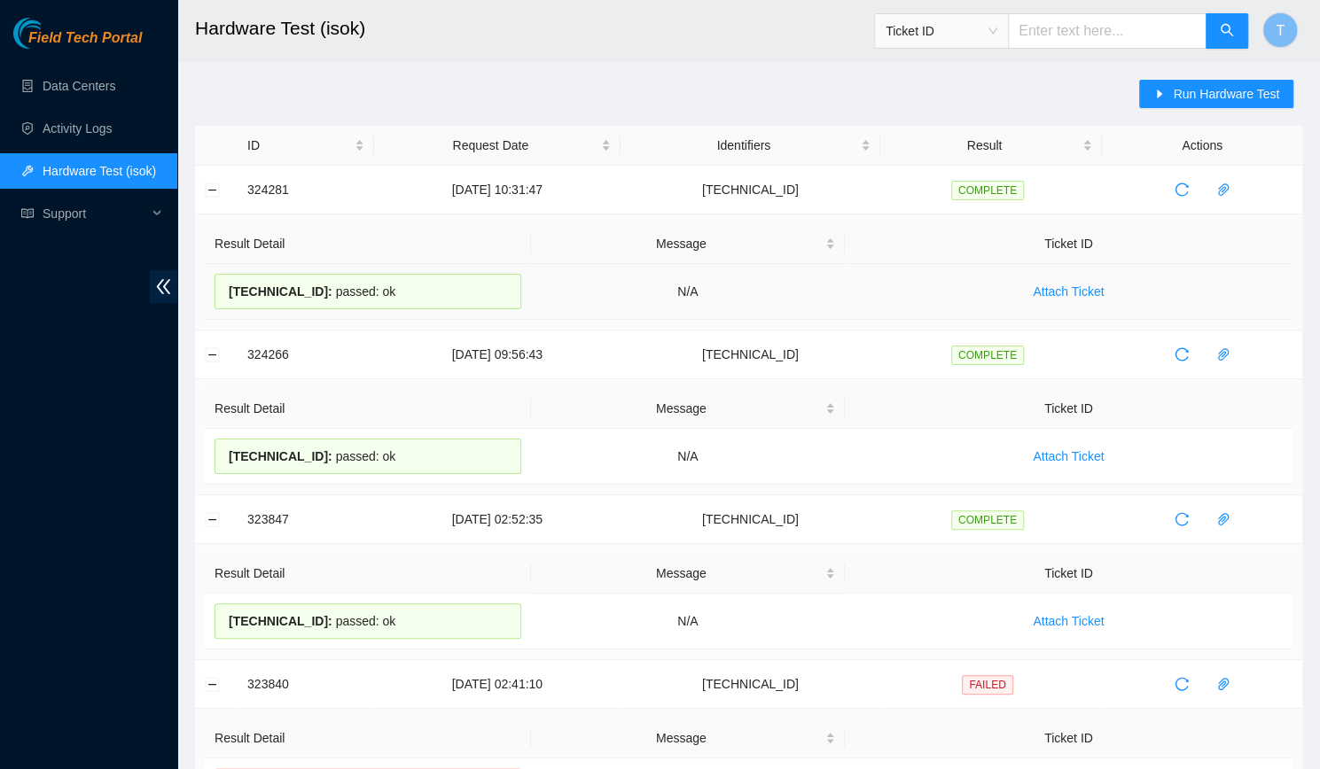
click at [373, 294] on div "23.32.16.207 : passed: ok" at bounding box center [367, 291] width 307 height 35
copy div "23.32.16.207 : passed: ok"
click at [113, 676] on div "Field Tech Portal Data Centers Activity Logs Hardware Test (isok) Support" at bounding box center [88, 394] width 177 height 752
